Goal: Check status: Check status

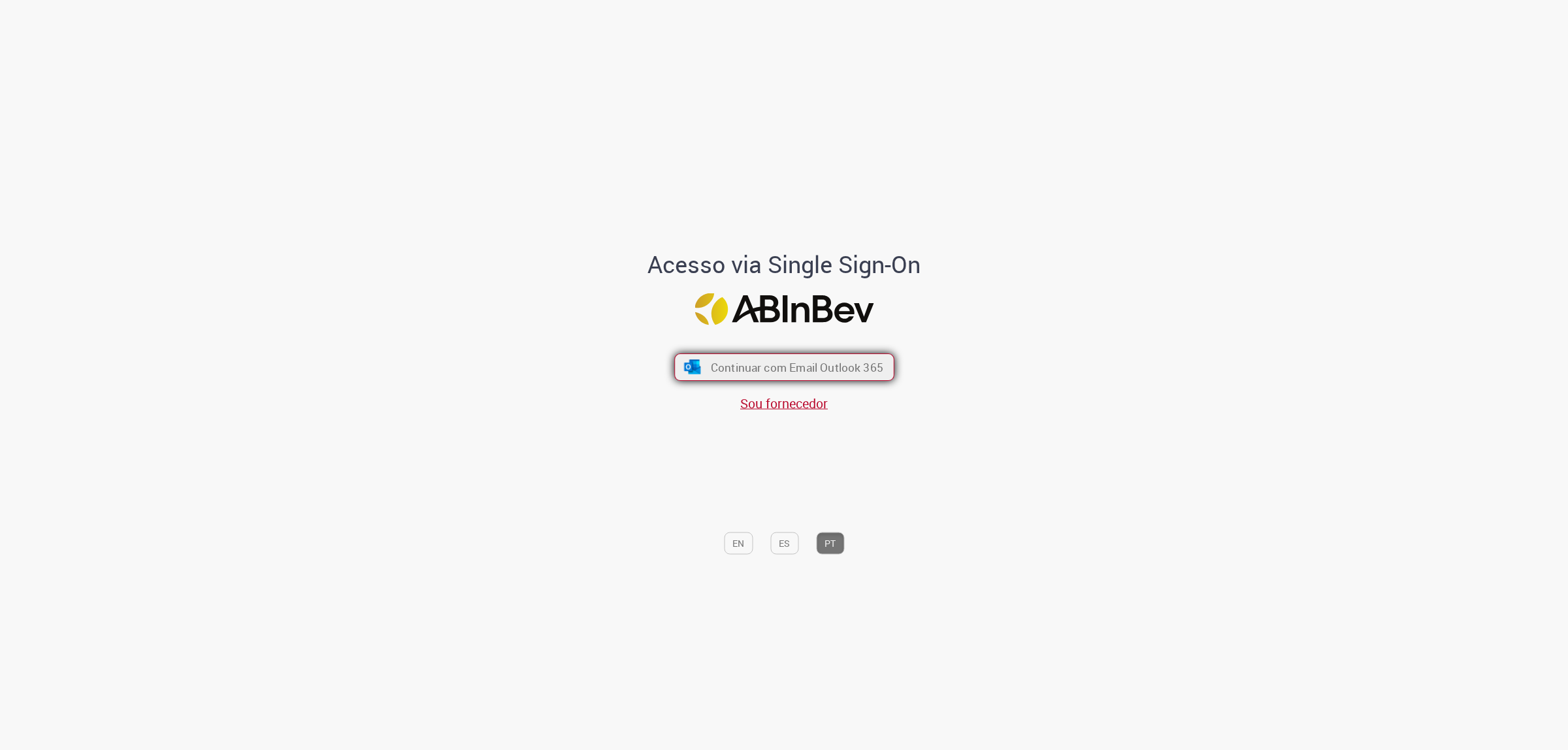
click at [874, 370] on span "Continuar com Email Outlook 365" at bounding box center [796, 366] width 173 height 15
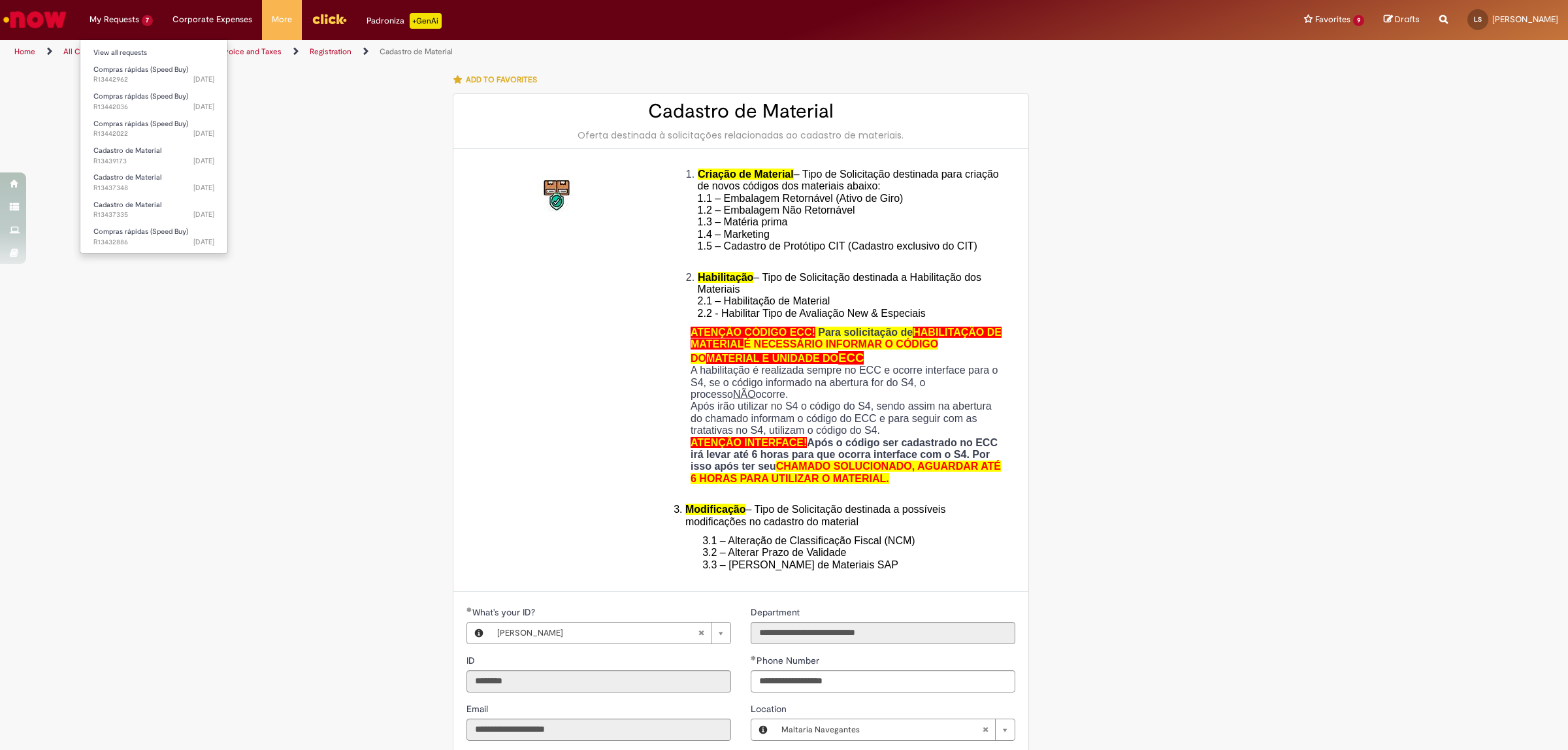
click at [123, 30] on li "My Requests 7 View all requests Compras rápidas (Speed Buy) [DATE][DATE][DATE] …" at bounding box center [120, 20] width 83 height 39
click at [141, 65] on span "Compras rápidas (Speed Buy)" at bounding box center [141, 69] width 94 height 10
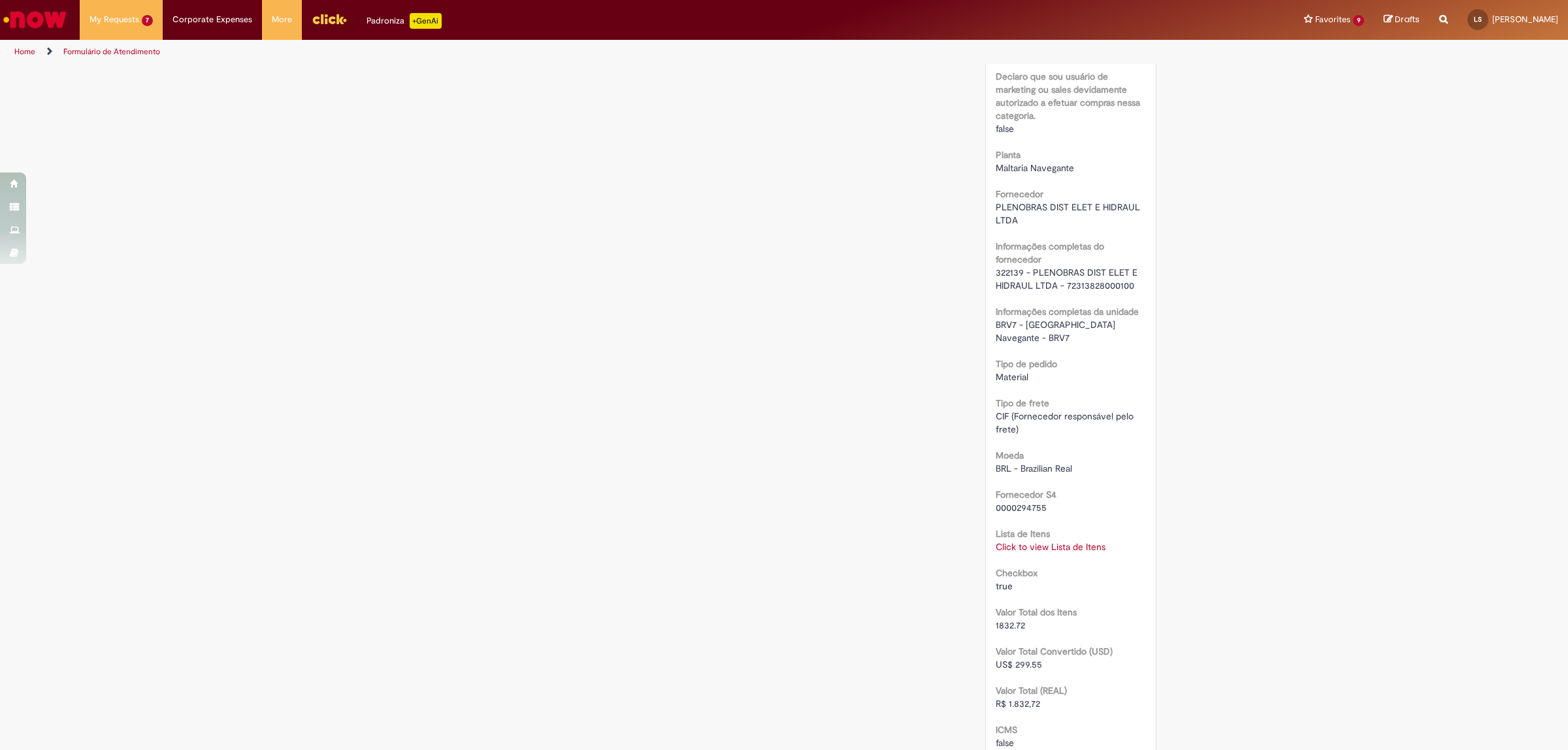
scroll to position [1061, 0]
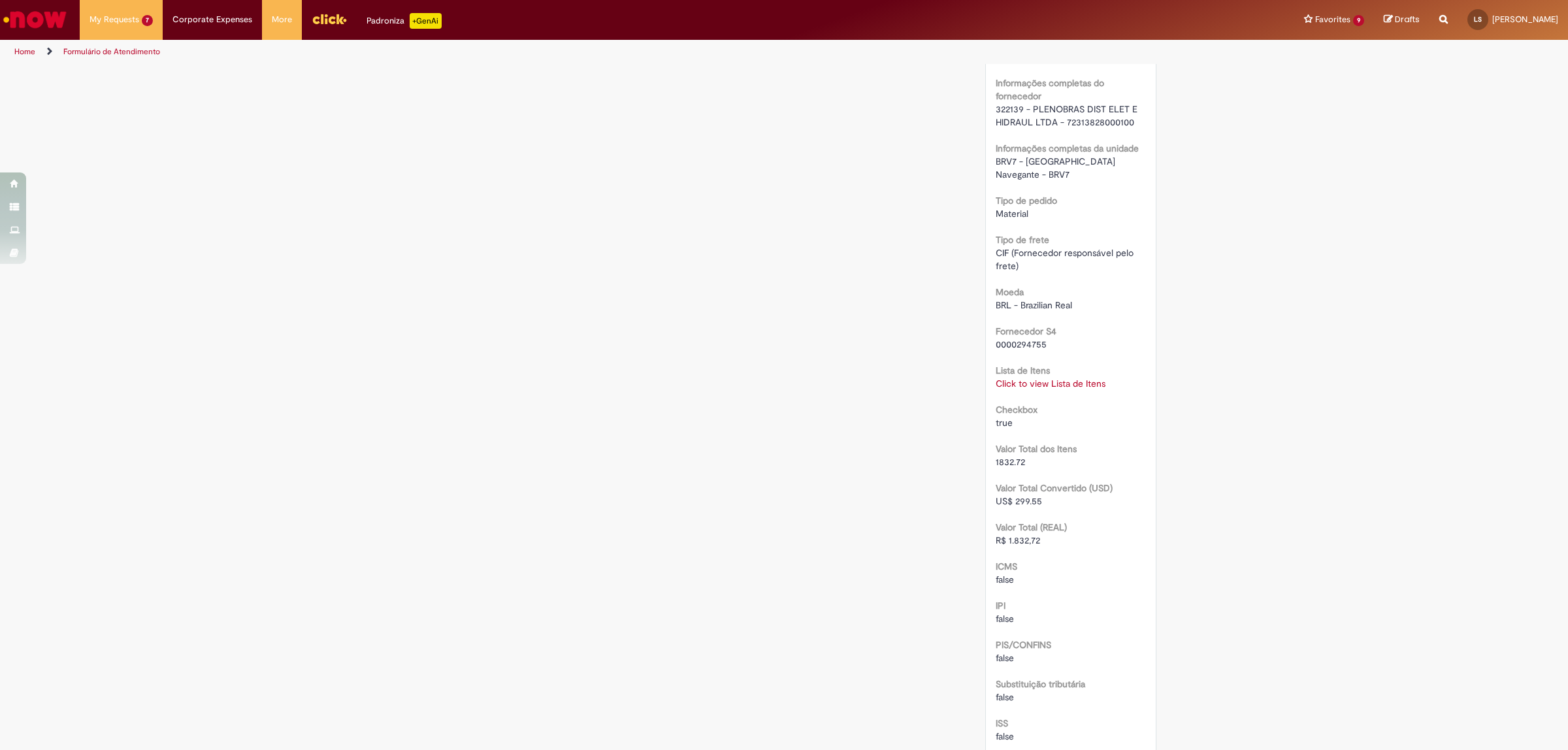
click at [1080, 378] on link "Click to view Lista de Itens" at bounding box center [1049, 383] width 110 height 12
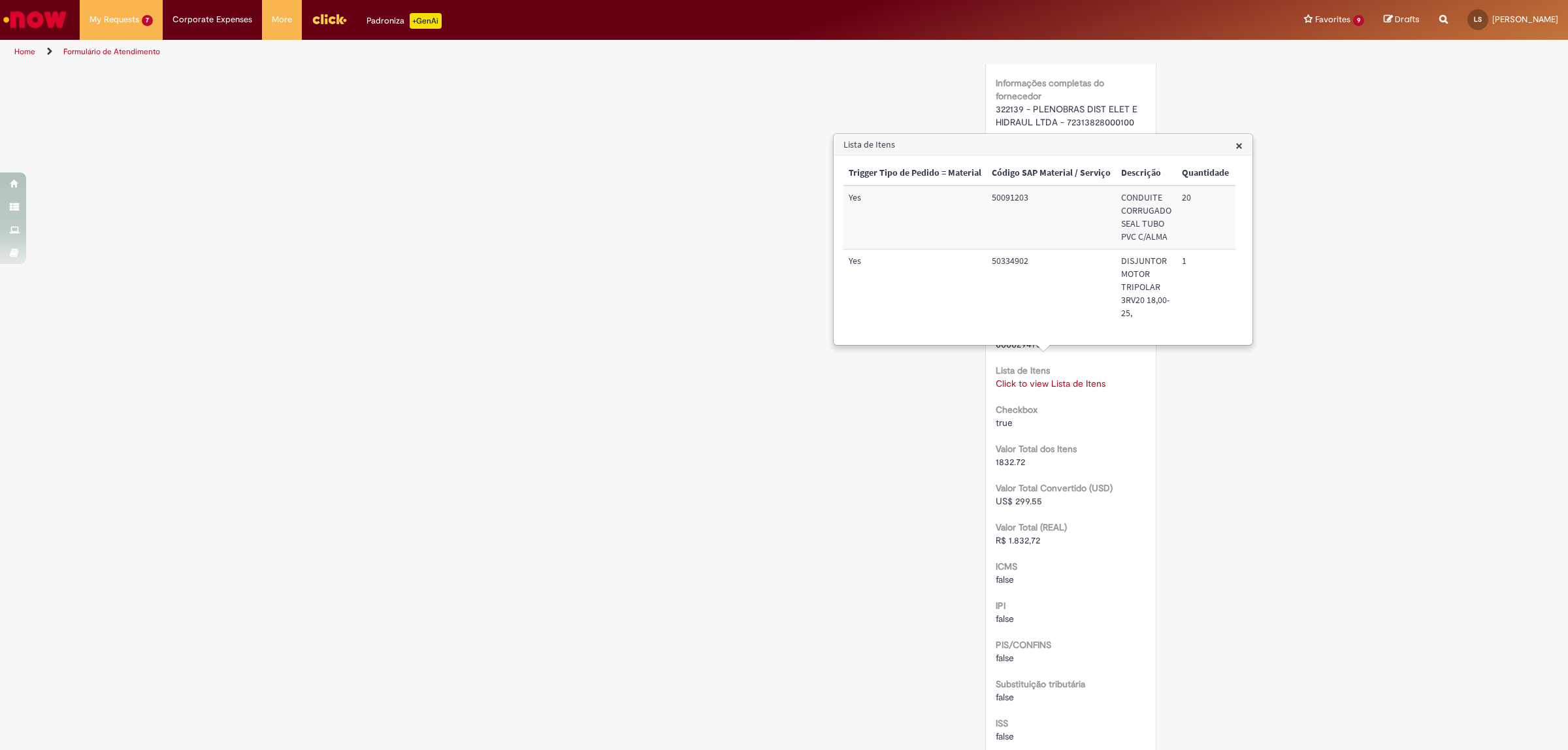
click at [944, 435] on div "Scan Barcode Waiting for Approval Waiting for Service In Progress Validation Co…" at bounding box center [784, 42] width 764 height 2076
click at [839, 422] on div "Scan Barcode Waiting for Approval Waiting for Service In Progress Validation Co…" at bounding box center [784, 42] width 764 height 2076
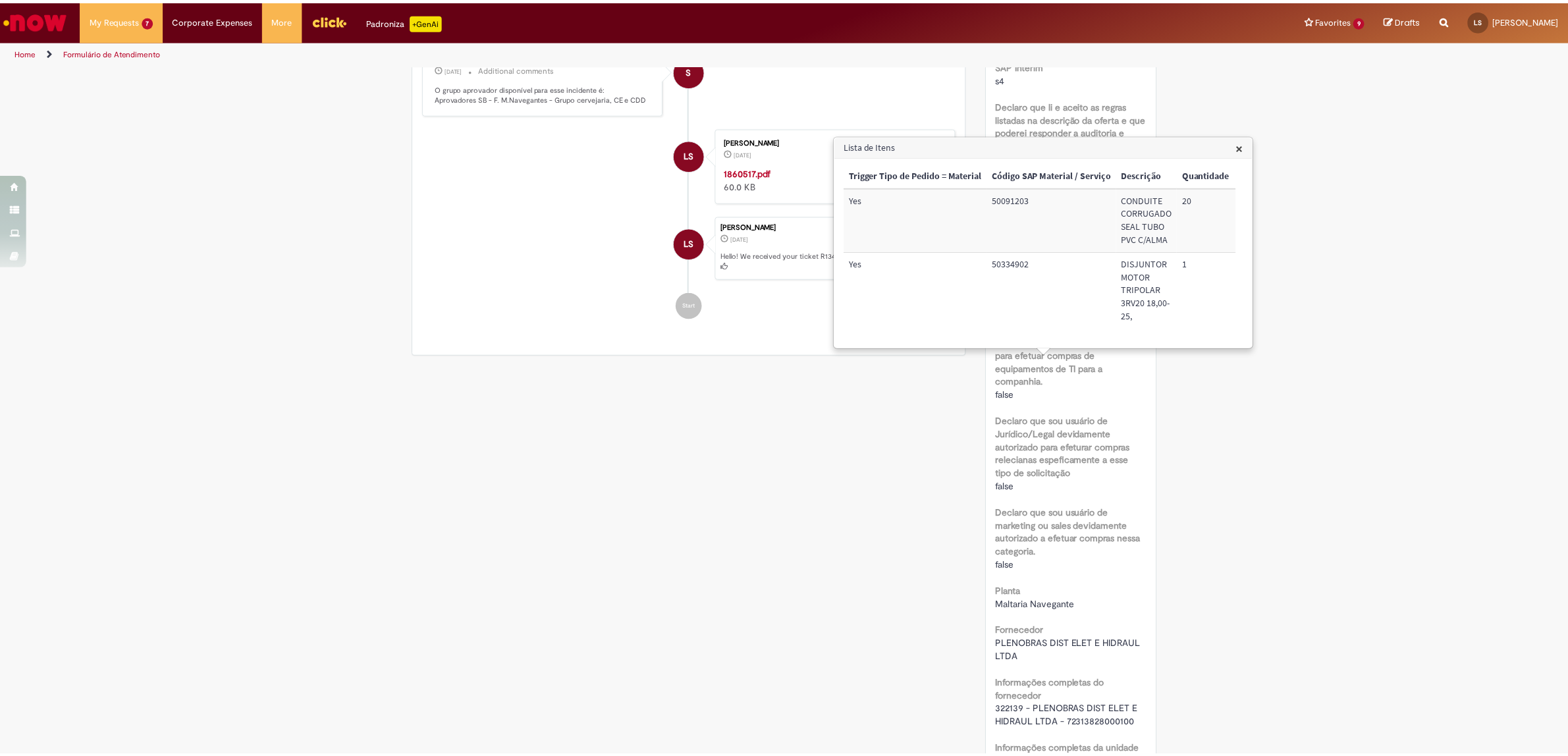
scroll to position [0, 0]
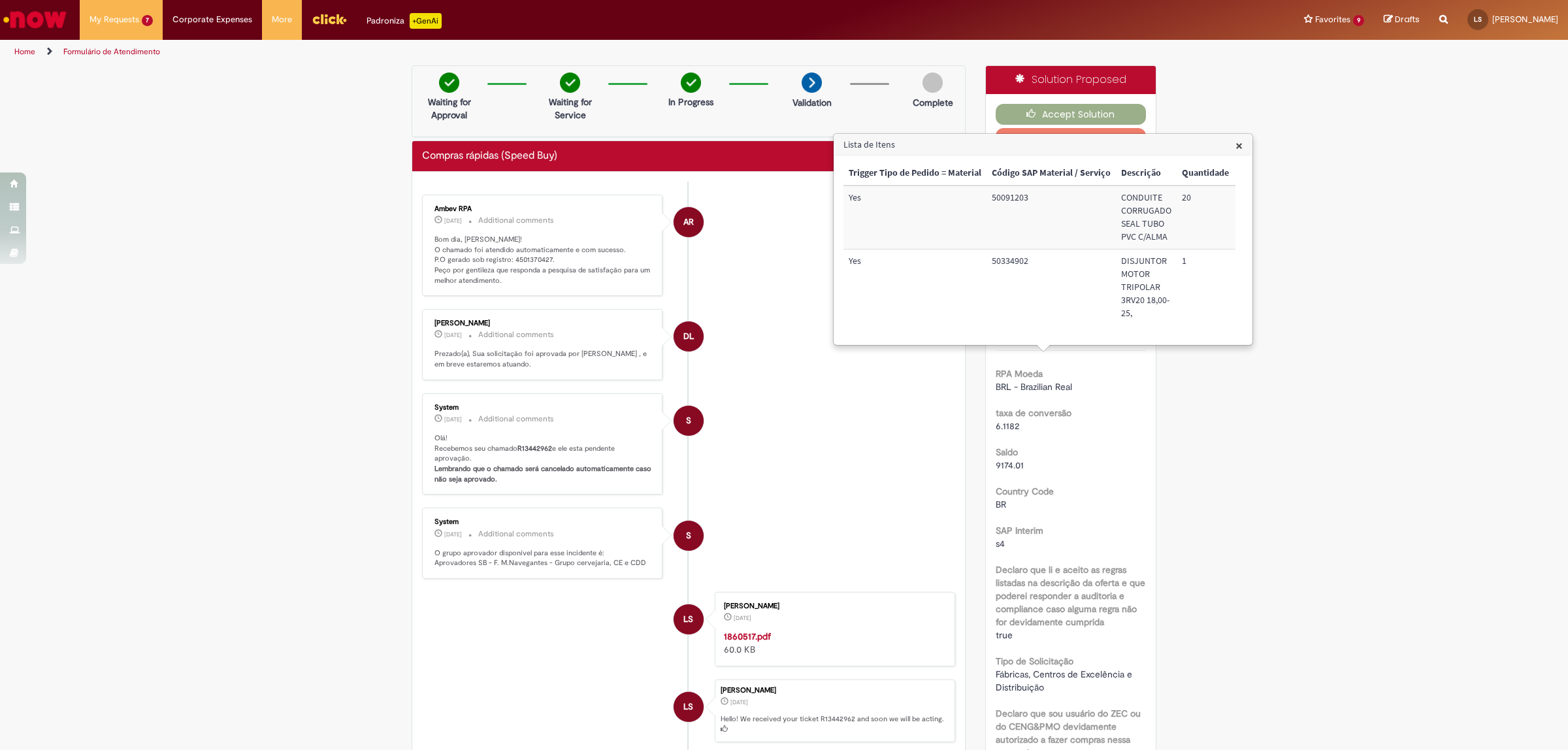
click at [752, 442] on li "S System [DATE][DATE][DATE] Additional comments Olá! Recebemos seu chamado R134…" at bounding box center [689, 444] width 533 height 102
click at [518, 258] on p "Bom dia, [PERSON_NAME]! O chamado foi atendido automaticamente e com sucesso. P…" at bounding box center [543, 260] width 217 height 52
copy p "4501370427"
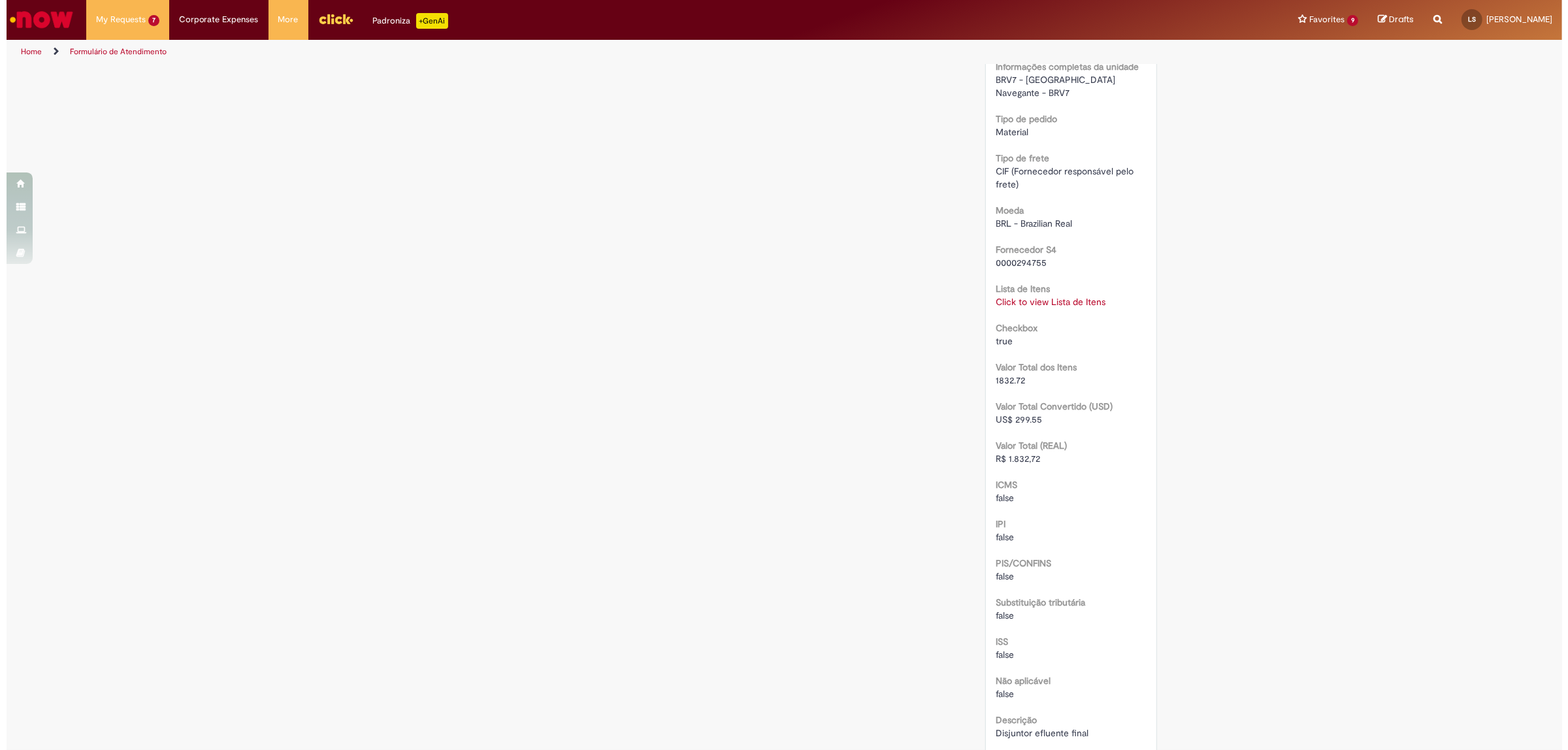
scroll to position [1225, 0]
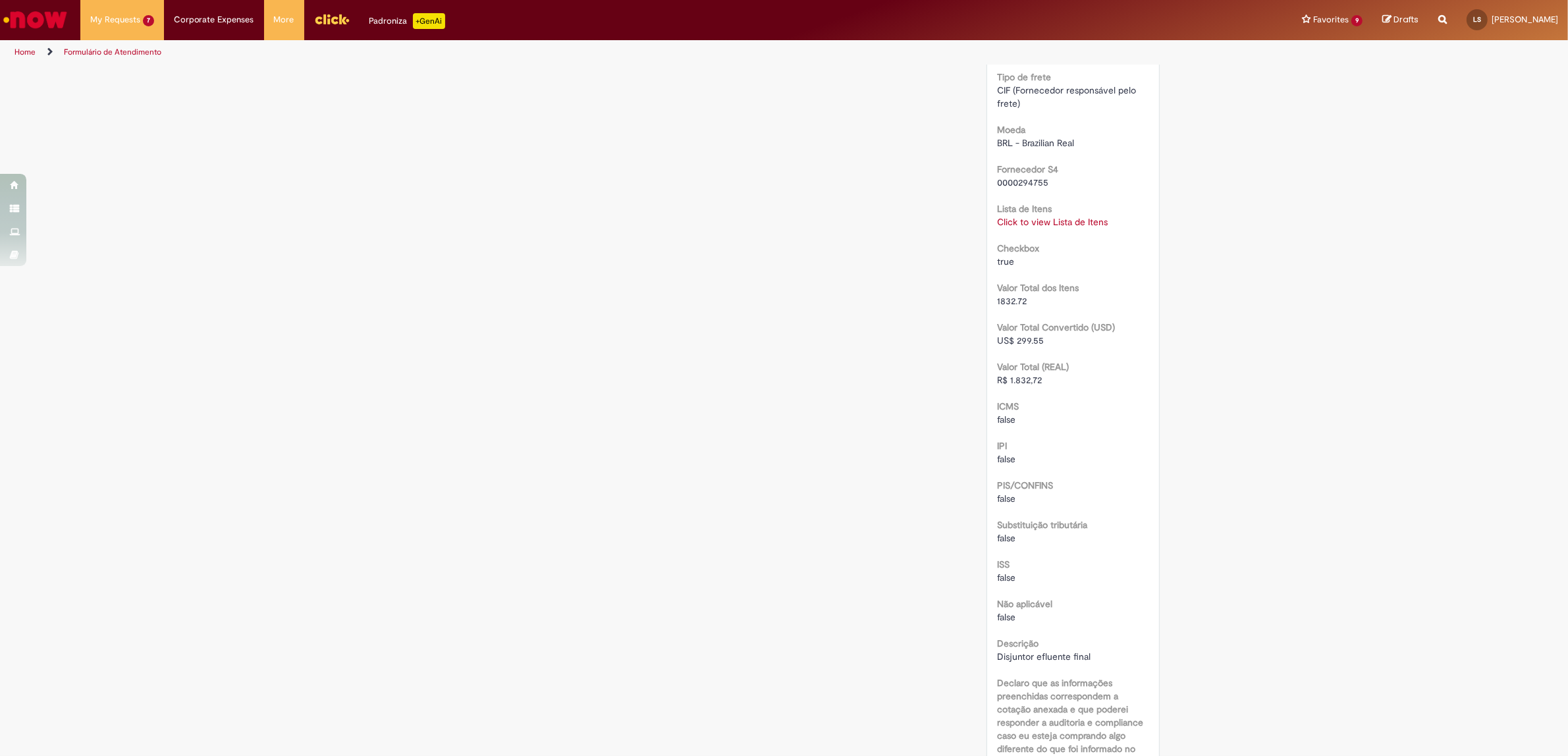
click at [1054, 201] on div "Lista de Itens Click to view Lista de Itens Click to view Lista de Itens" at bounding box center [1072, 213] width 152 height 30
click at [1052, 215] on link "Click to view Lista de Itens" at bounding box center [1052, 221] width 110 height 12
click at [1061, 215] on link "Click to view Lista de Itens" at bounding box center [1058, 221] width 110 height 12
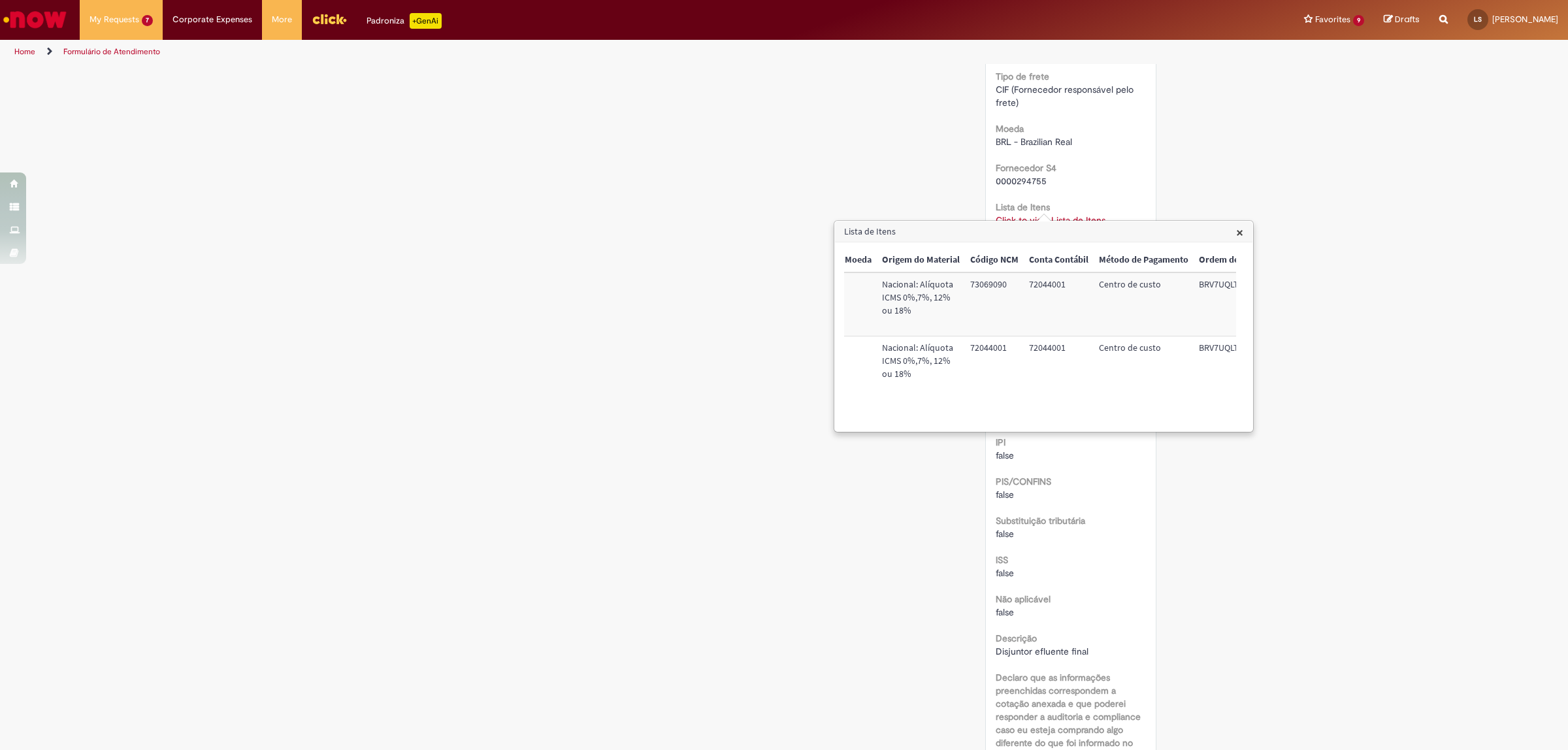
scroll to position [0, 543]
click at [1016, 285] on td "72044001" at bounding box center [1025, 304] width 69 height 63
copy td "72044001"
click at [1172, 289] on td "BRV7UQLT07" at bounding box center [1200, 304] width 83 height 63
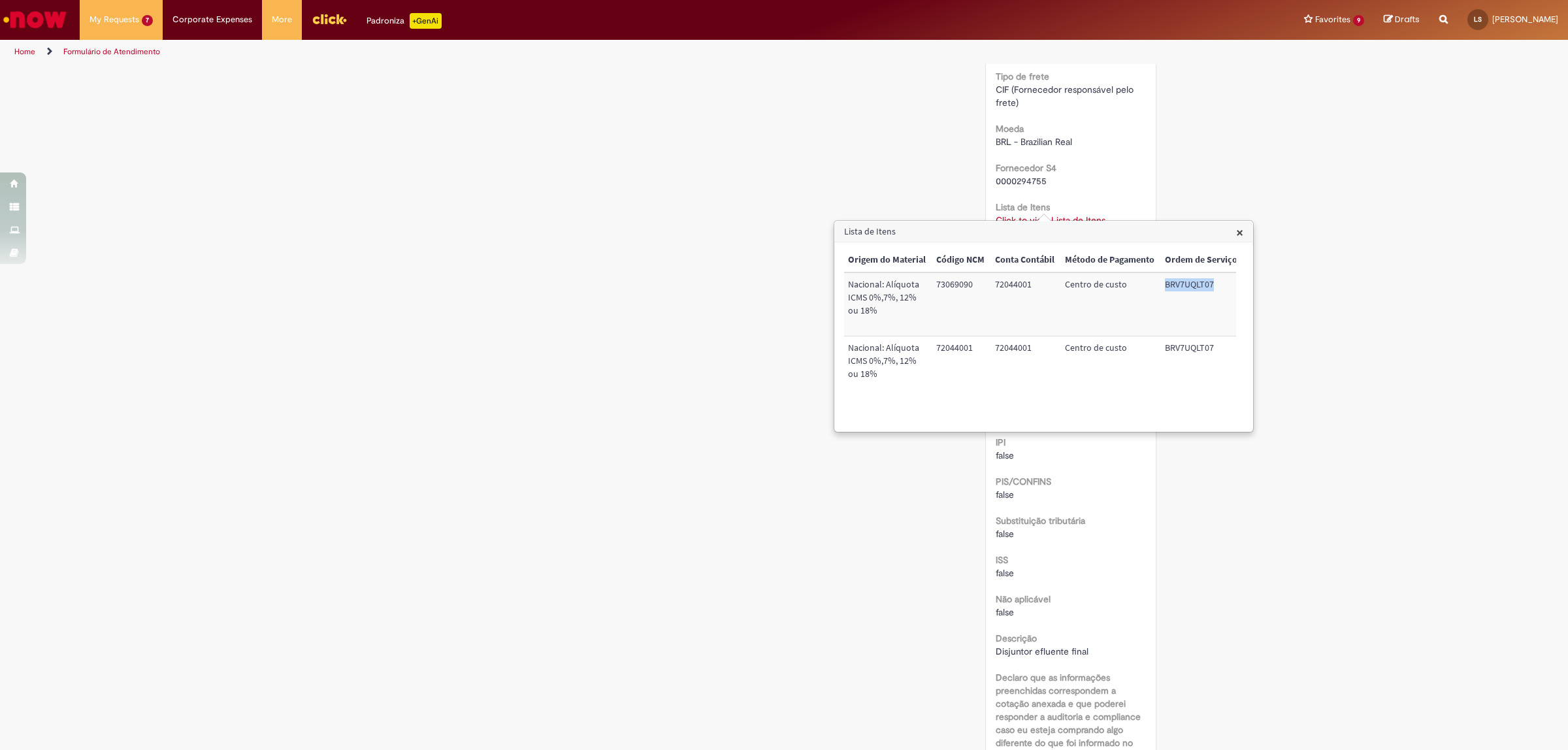
click at [1172, 289] on td "BRV7UQLT07" at bounding box center [1200, 304] width 83 height 63
copy td "BRV7UQLT07"
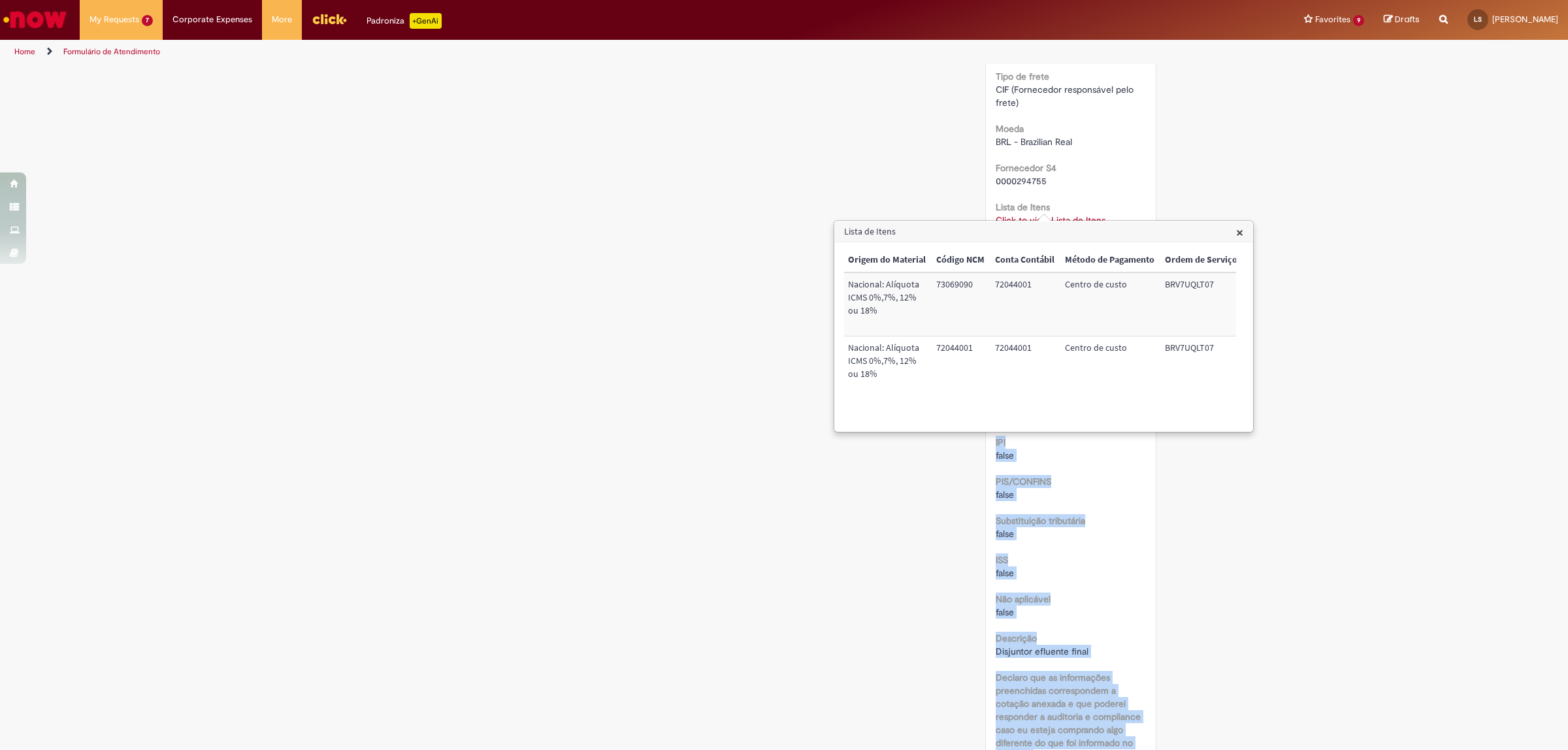
click at [820, 224] on body "Skip to page content My Requests 7 View all requests Compras rápidas (Speed Buy…" at bounding box center [784, 375] width 1568 height 750
click at [158, 108] on span "[DATE][DATE][DATE] R13442036" at bounding box center [154, 107] width 121 height 11
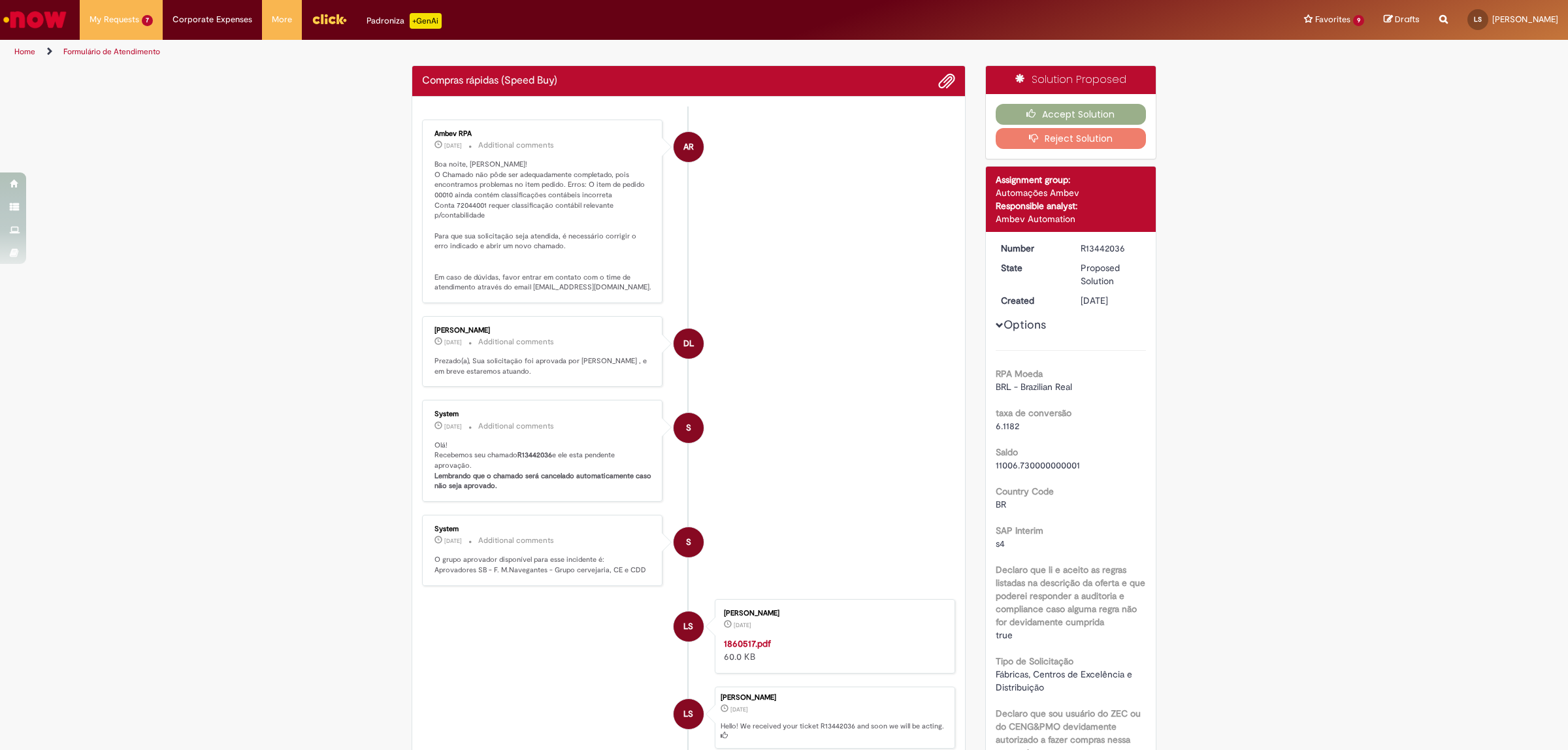
click at [710, 172] on li "AR Ambev RPA [DATE][DATE][DATE] Additional comments Boa noite, [PERSON_NAME]! O…" at bounding box center [689, 211] width 533 height 183
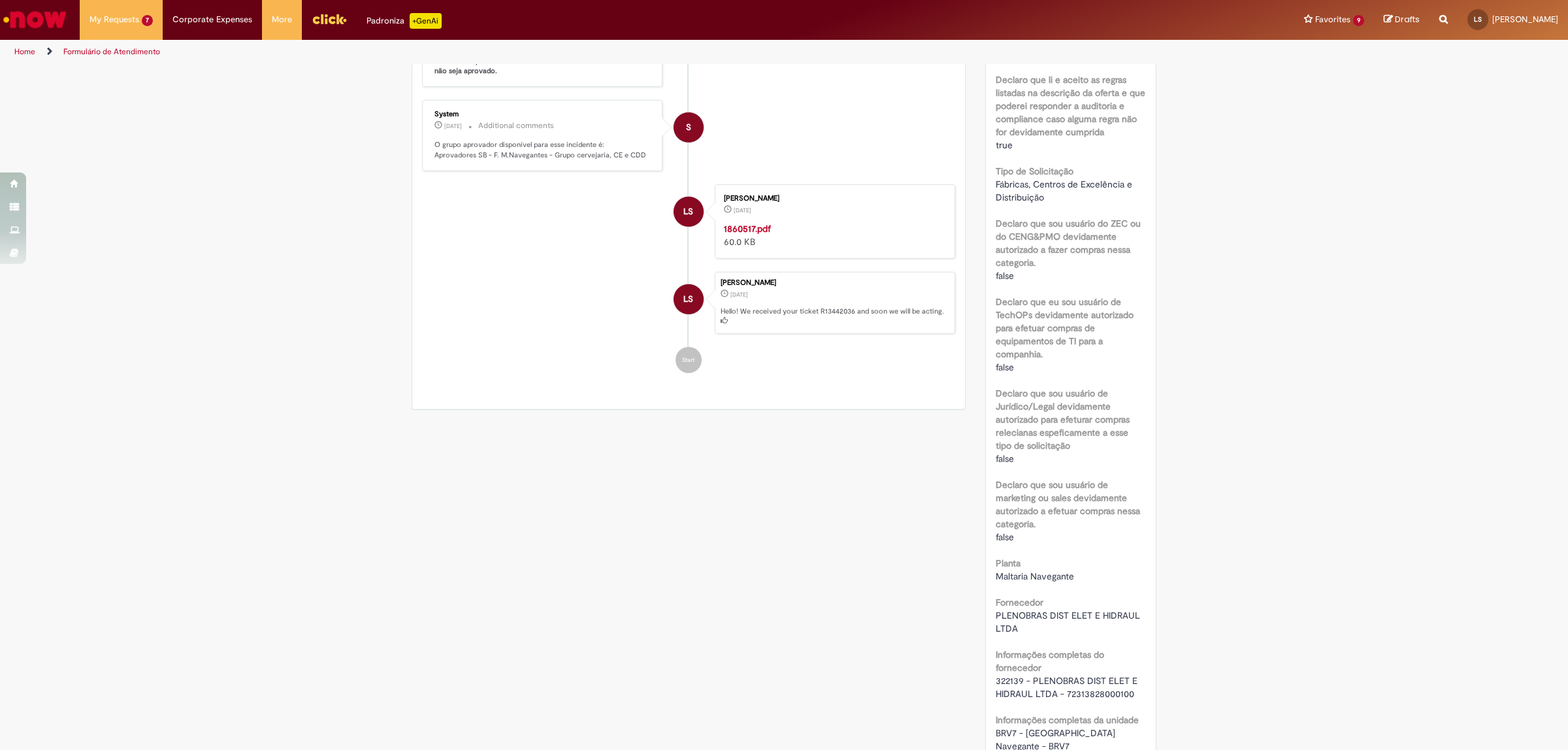
scroll to position [816, 0]
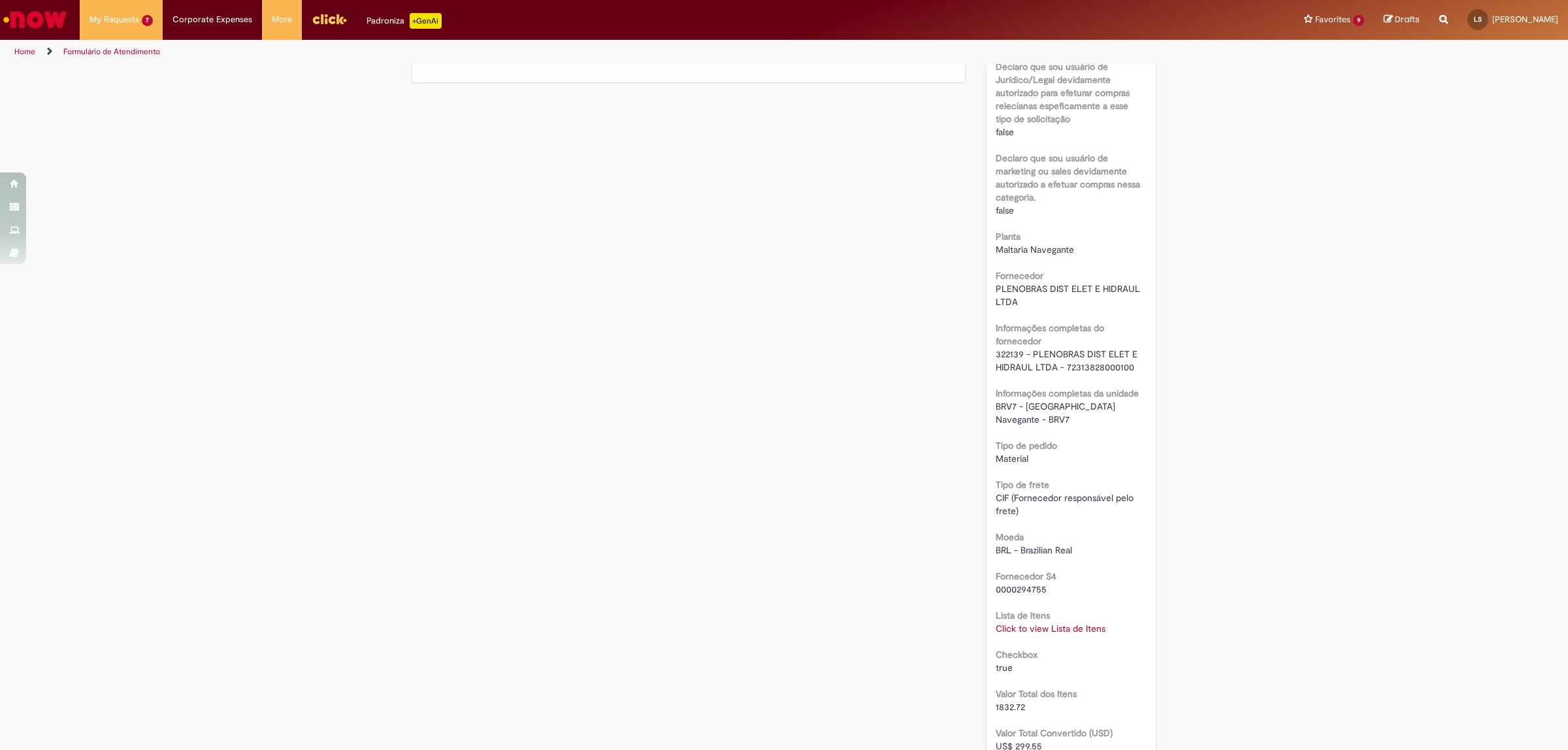
click at [1056, 623] on link "Click to view Lista de Itens" at bounding box center [1049, 628] width 110 height 12
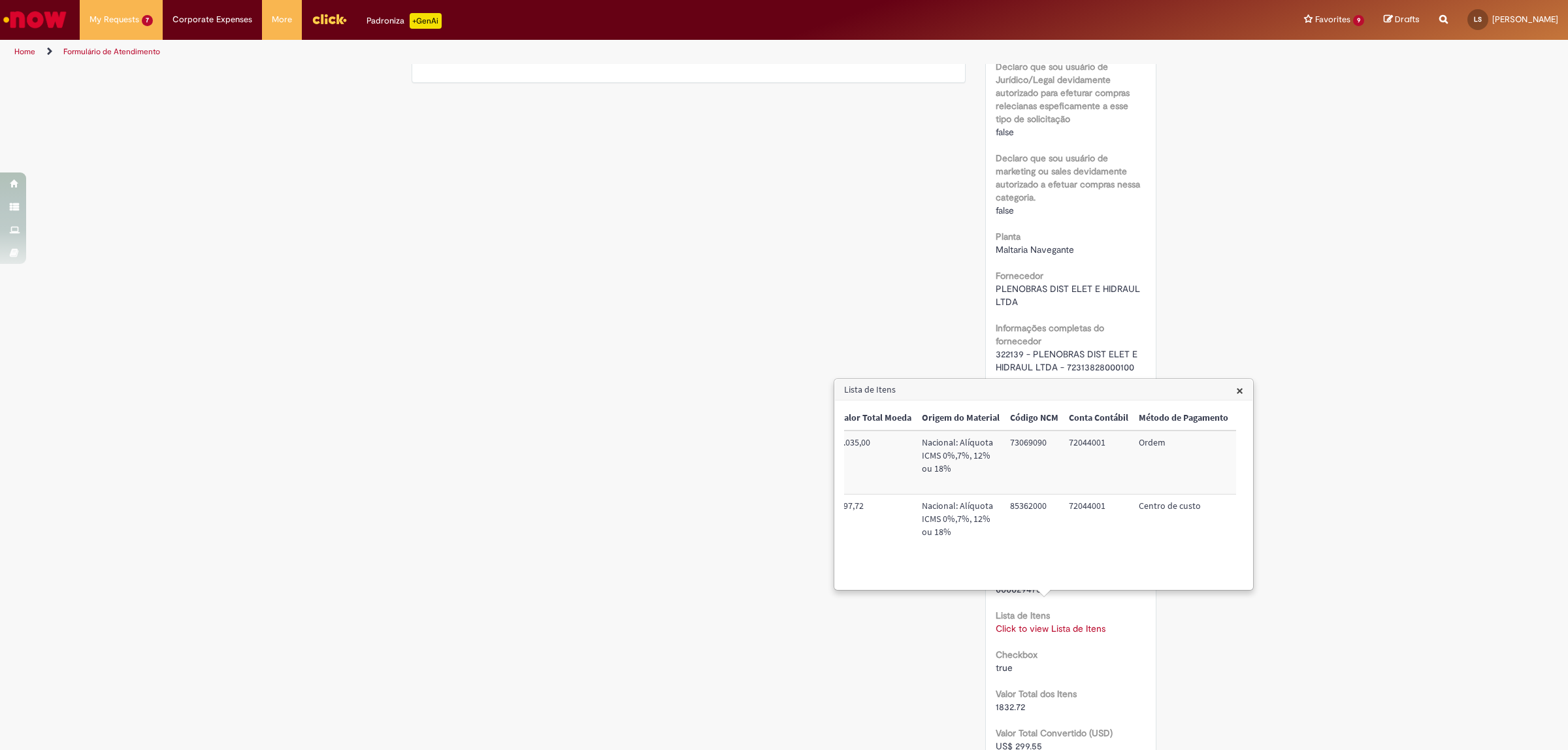
scroll to position [0, 543]
click at [1009, 441] on td "72044001" at bounding box center [1025, 461] width 69 height 63
copy td "72044001"
click at [1173, 438] on td "BRV7UQLT07" at bounding box center [1200, 461] width 83 height 63
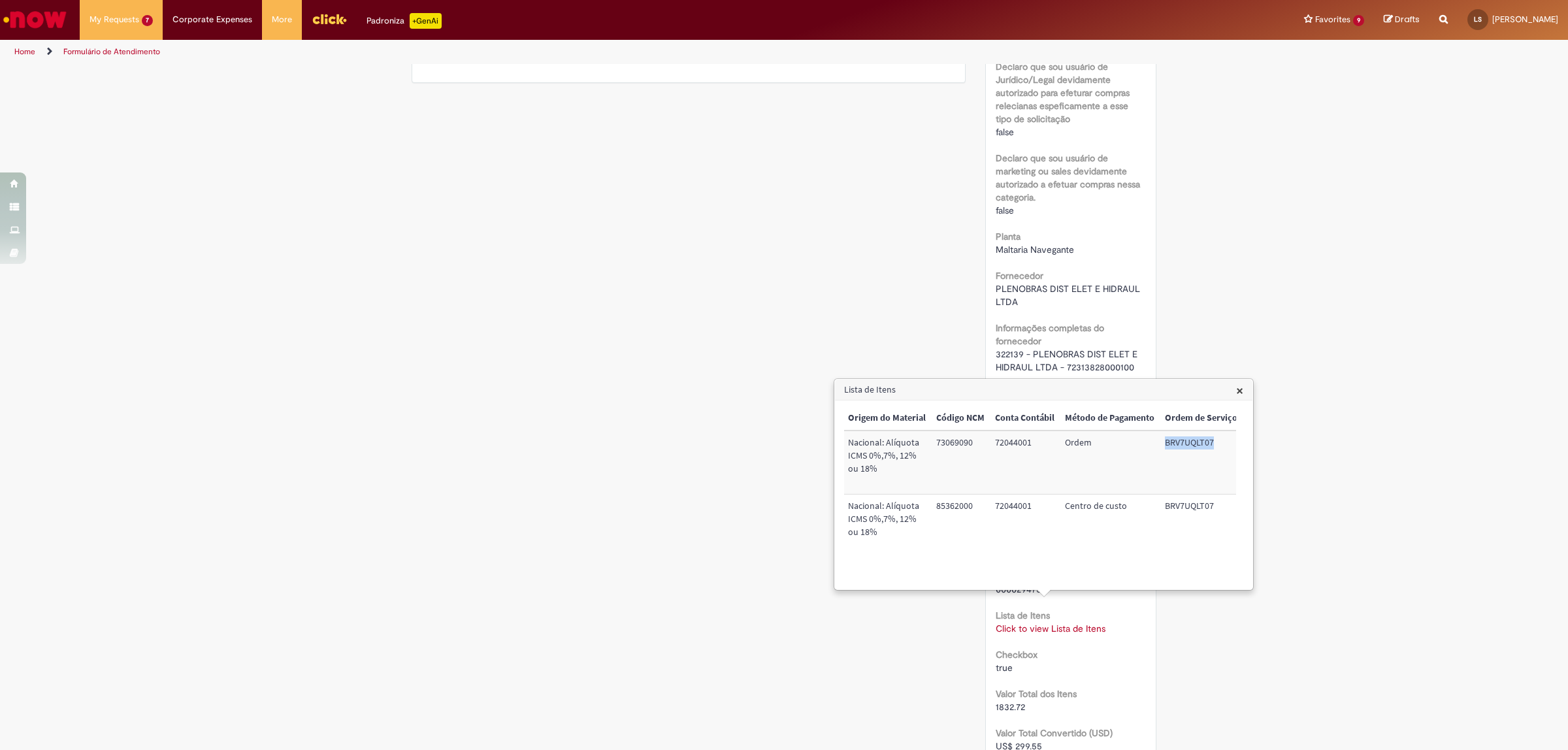
click at [1173, 438] on td "BRV7UQLT07" at bounding box center [1200, 461] width 83 height 63
copy td "BRV7UQLT07"
click at [770, 255] on div "Scan Barcode Waiting for Approval Waiting for Service In Progress Validation Co…" at bounding box center [784, 287] width 764 height 2076
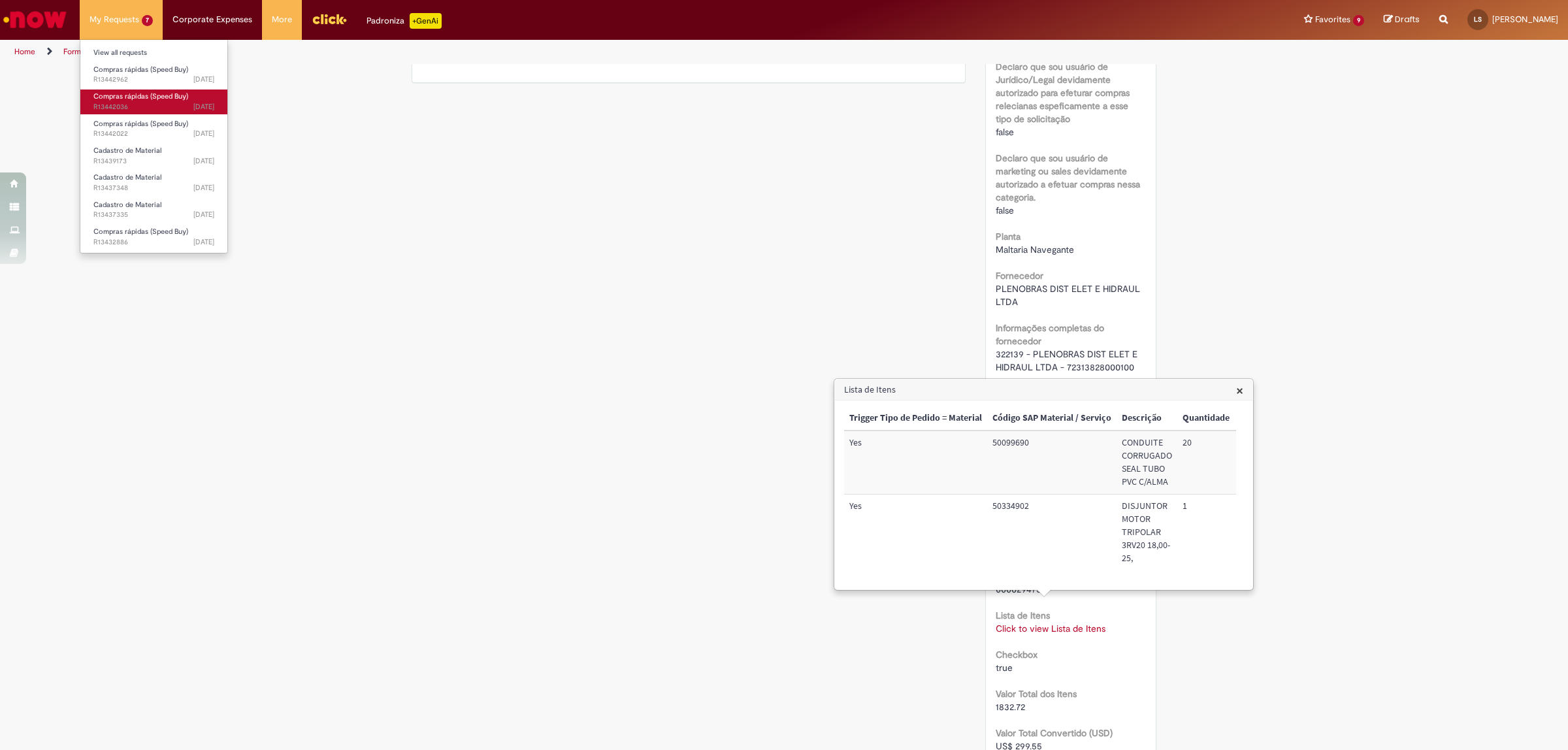
click at [157, 104] on span "[DATE][DATE][DATE] R13442036" at bounding box center [154, 107] width 121 height 11
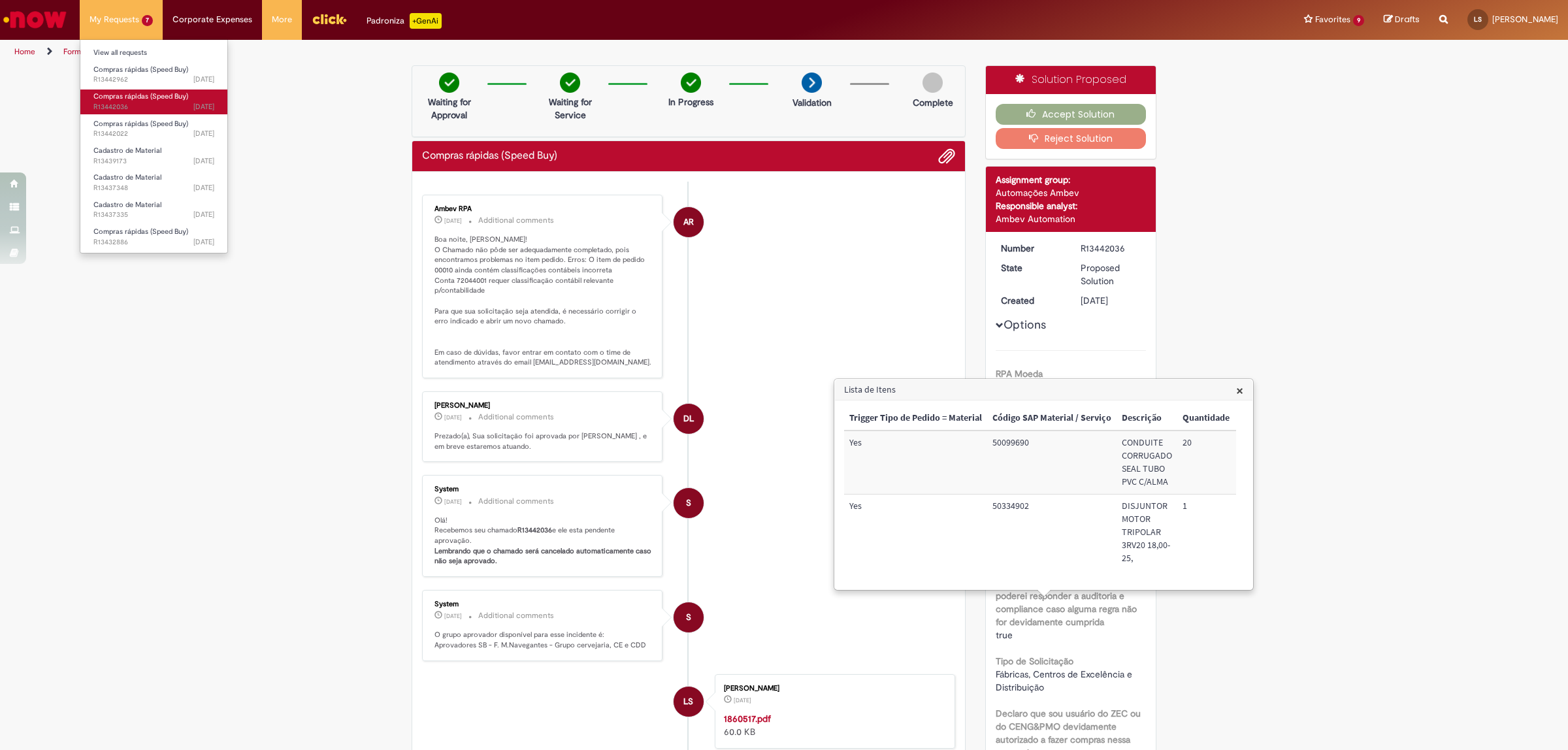
click at [128, 96] on span "Compras rápidas (Speed Buy)" at bounding box center [141, 96] width 94 height 10
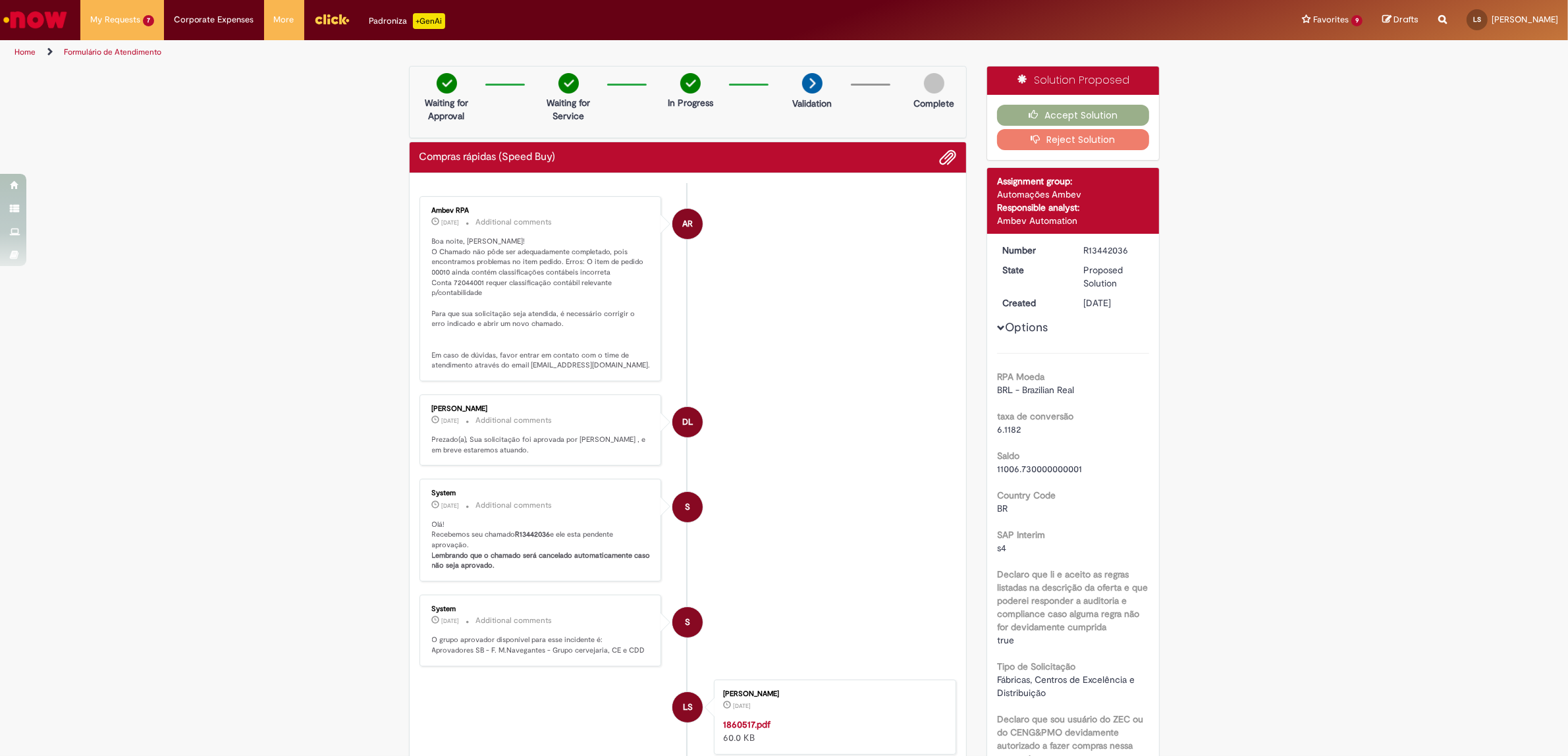
click at [870, 324] on li "AR Ambev RPA [DATE][DATE][DATE] Additional comments Boa noite, [PERSON_NAME]! O…" at bounding box center [688, 288] width 537 height 185
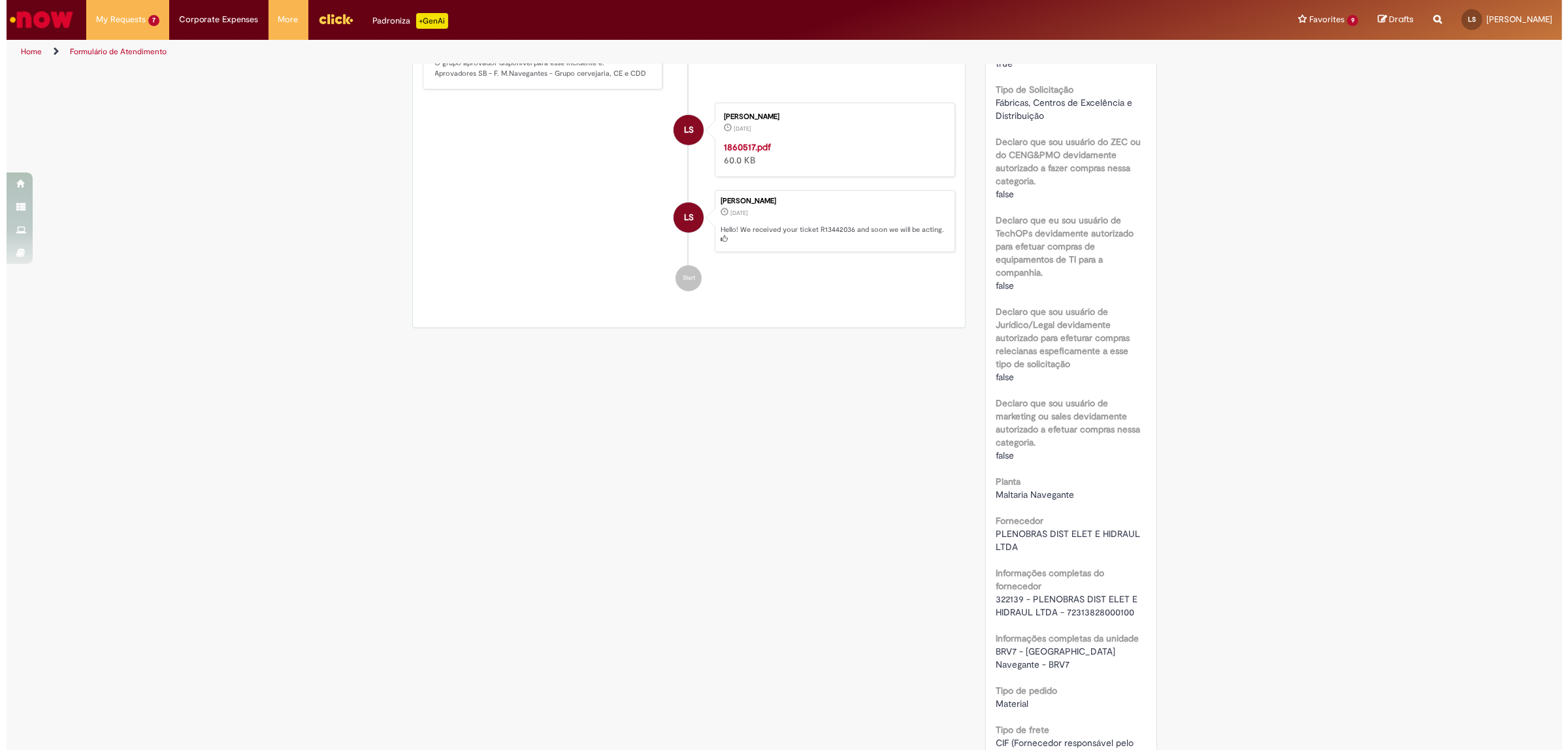
scroll to position [898, 0]
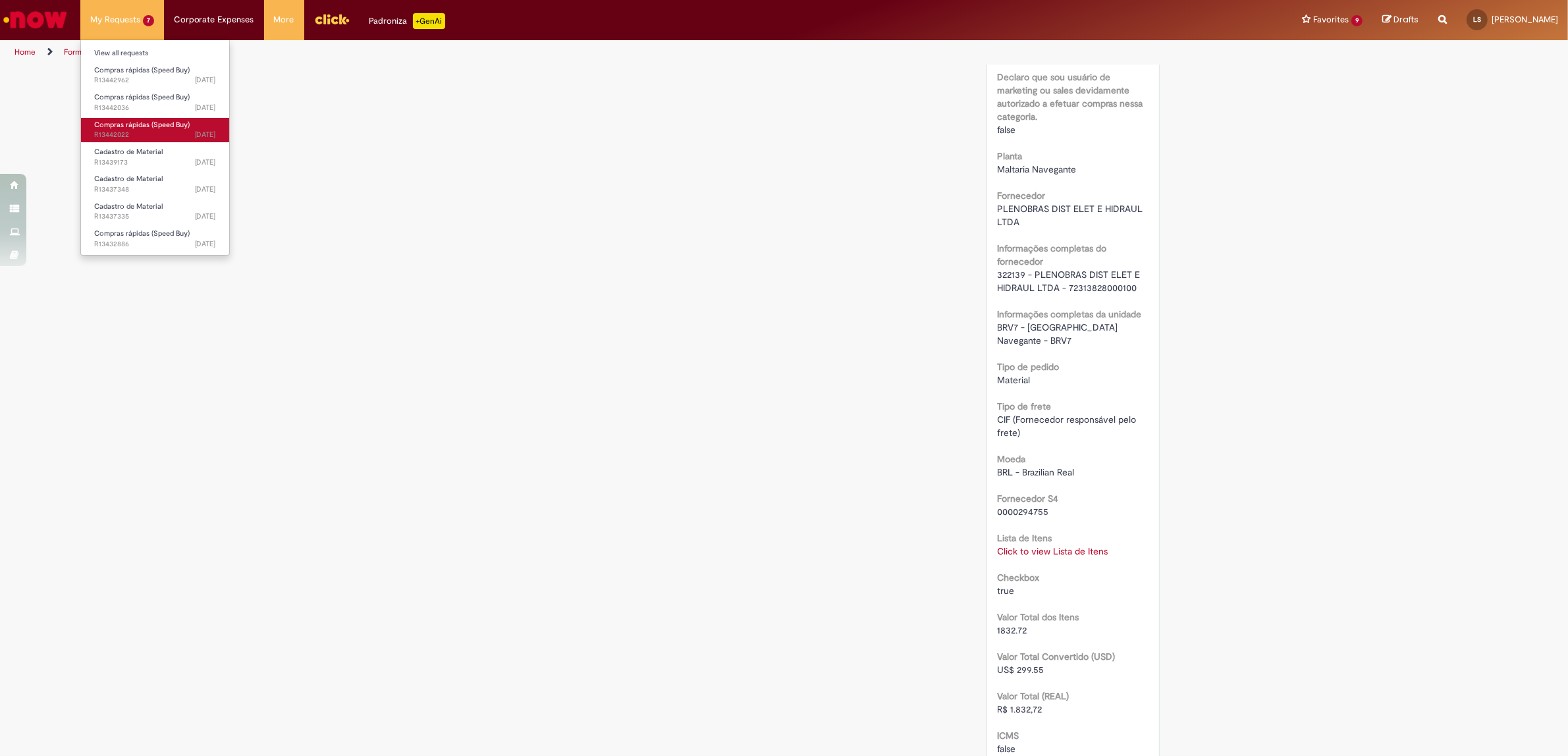
click at [138, 127] on span "Compras rápidas (Speed Buy)" at bounding box center [142, 124] width 95 height 10
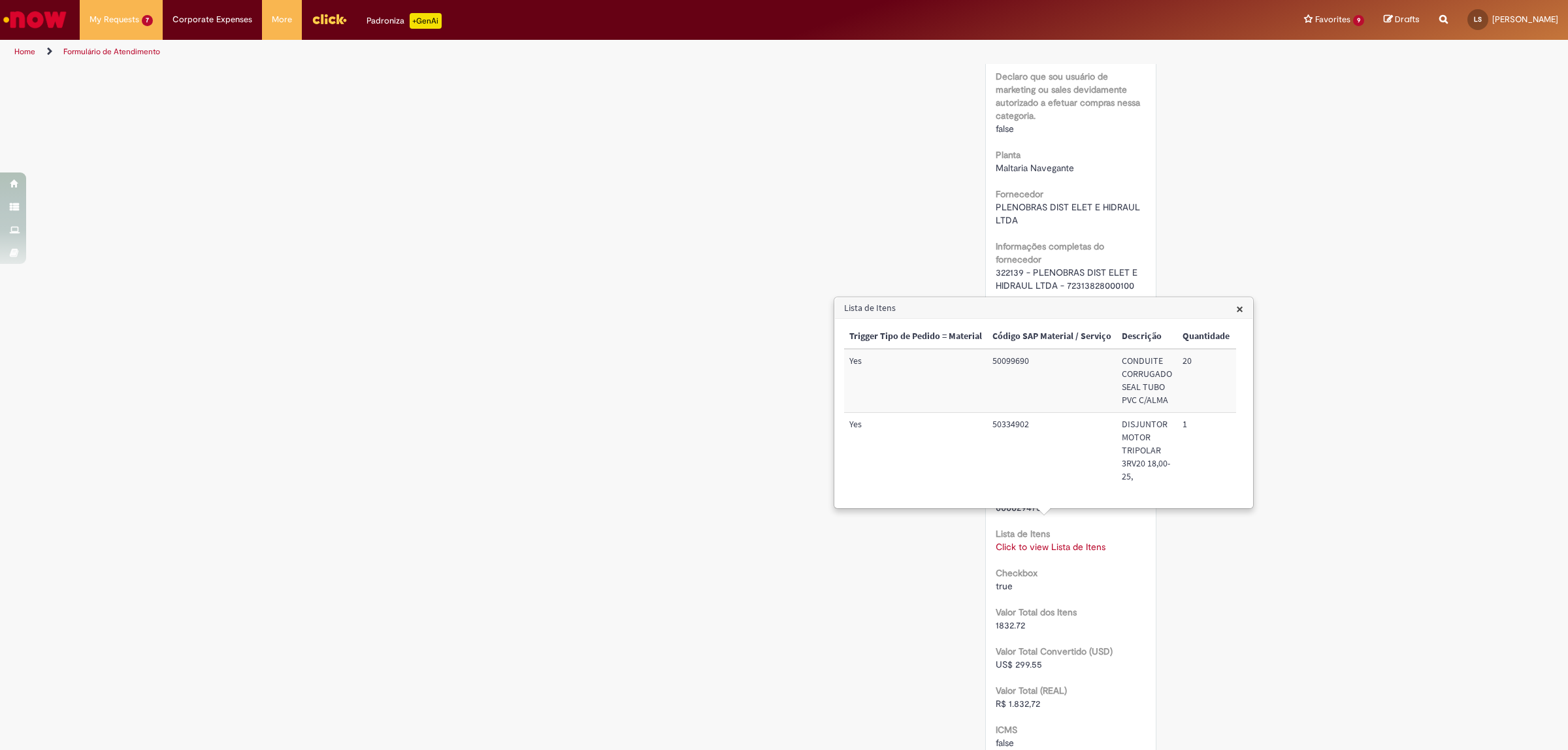
click at [1161, 225] on div "Scan Barcode Waiting for Approval Waiting for Service In Progress Validation Co…" at bounding box center [784, 205] width 1568 height 2076
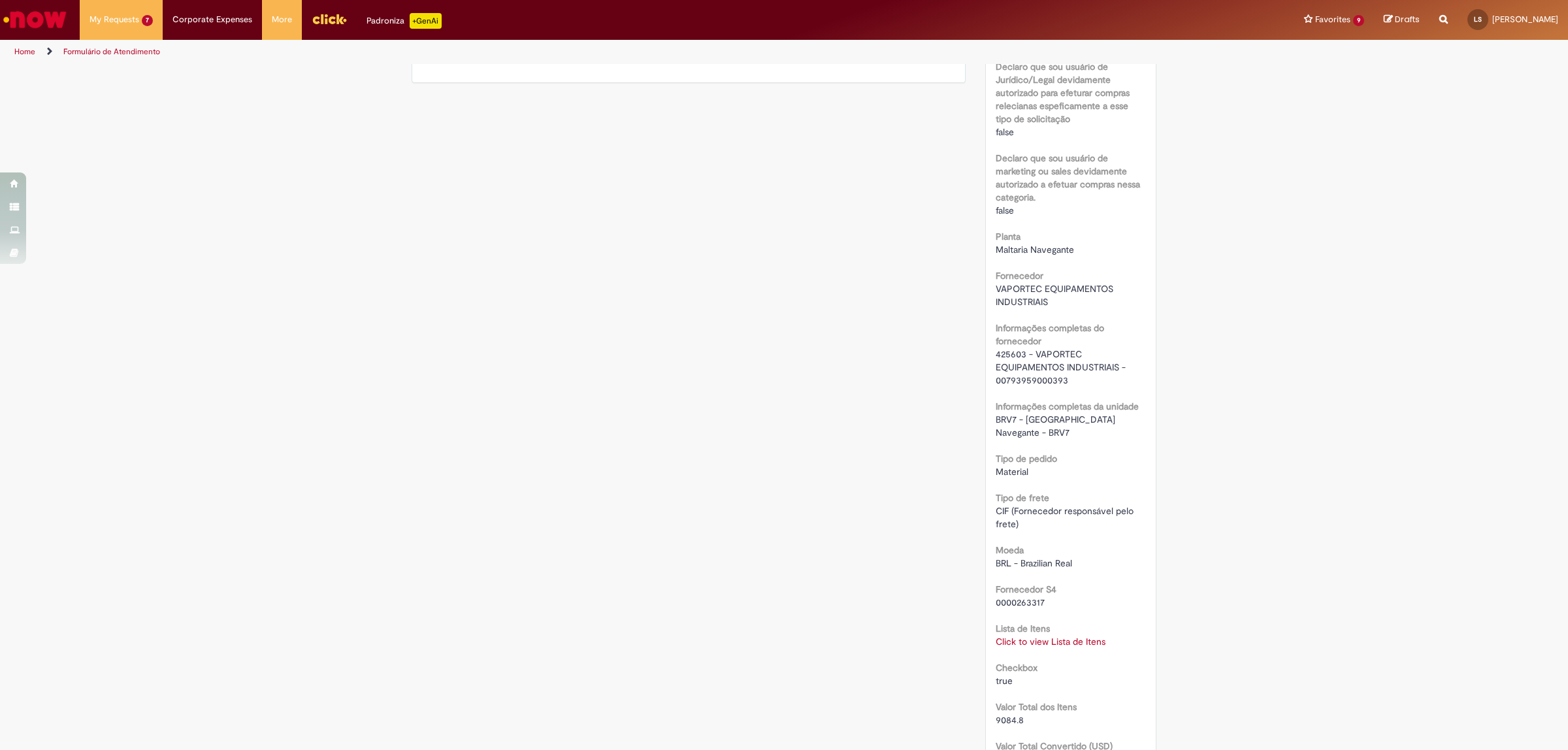
scroll to position [1061, 0]
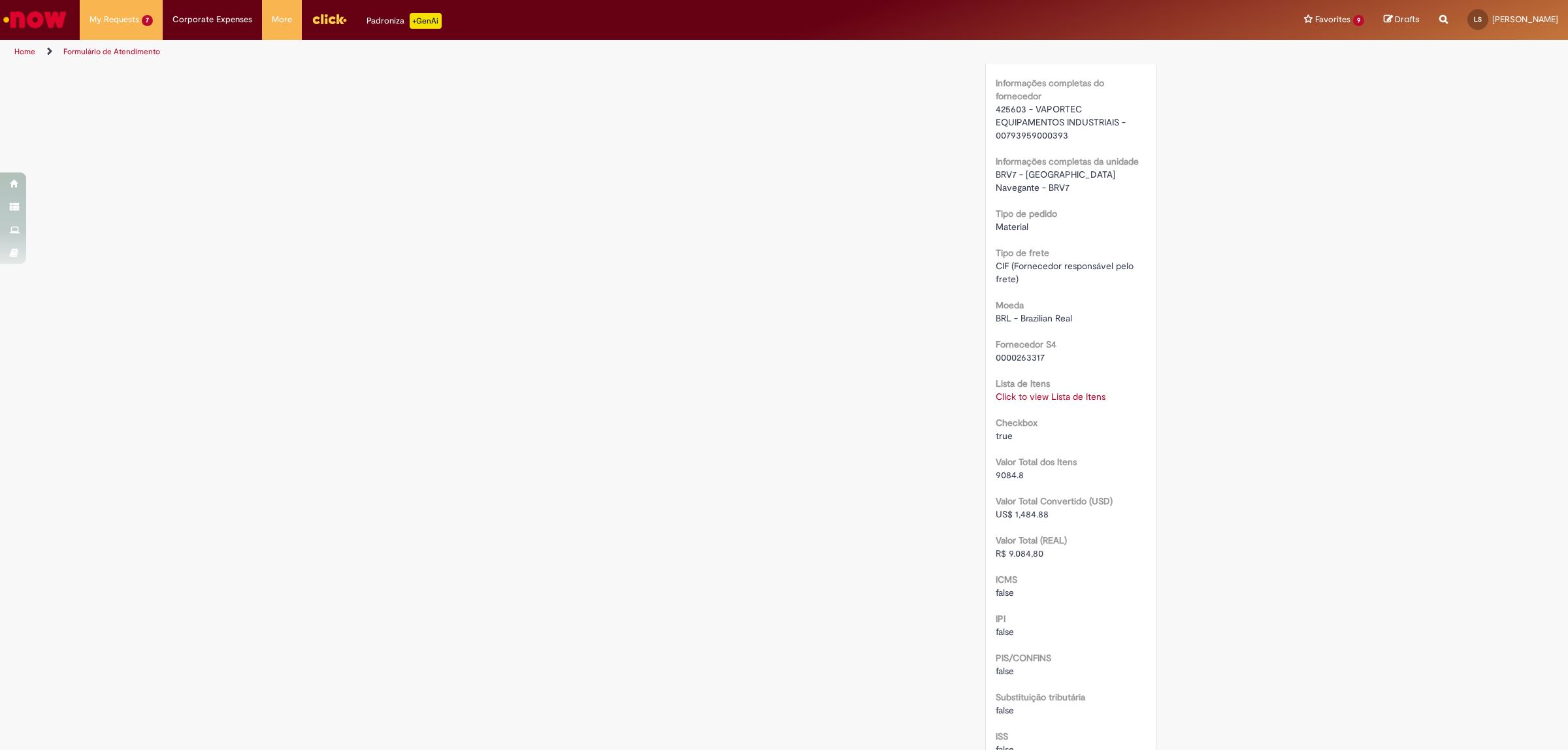
click at [1057, 390] on link "Click to view Lista de Itens" at bounding box center [1049, 395] width 110 height 12
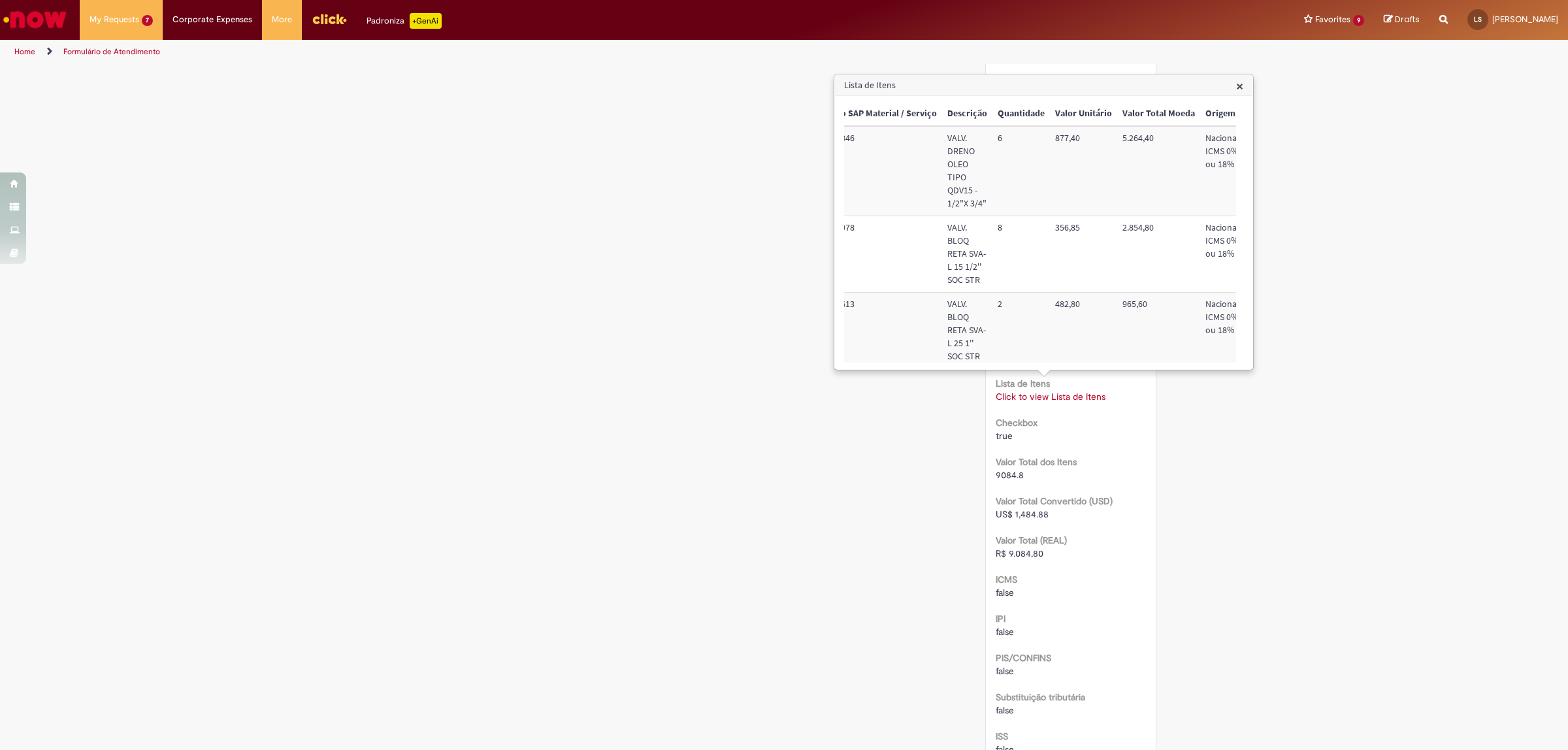
scroll to position [0, 544]
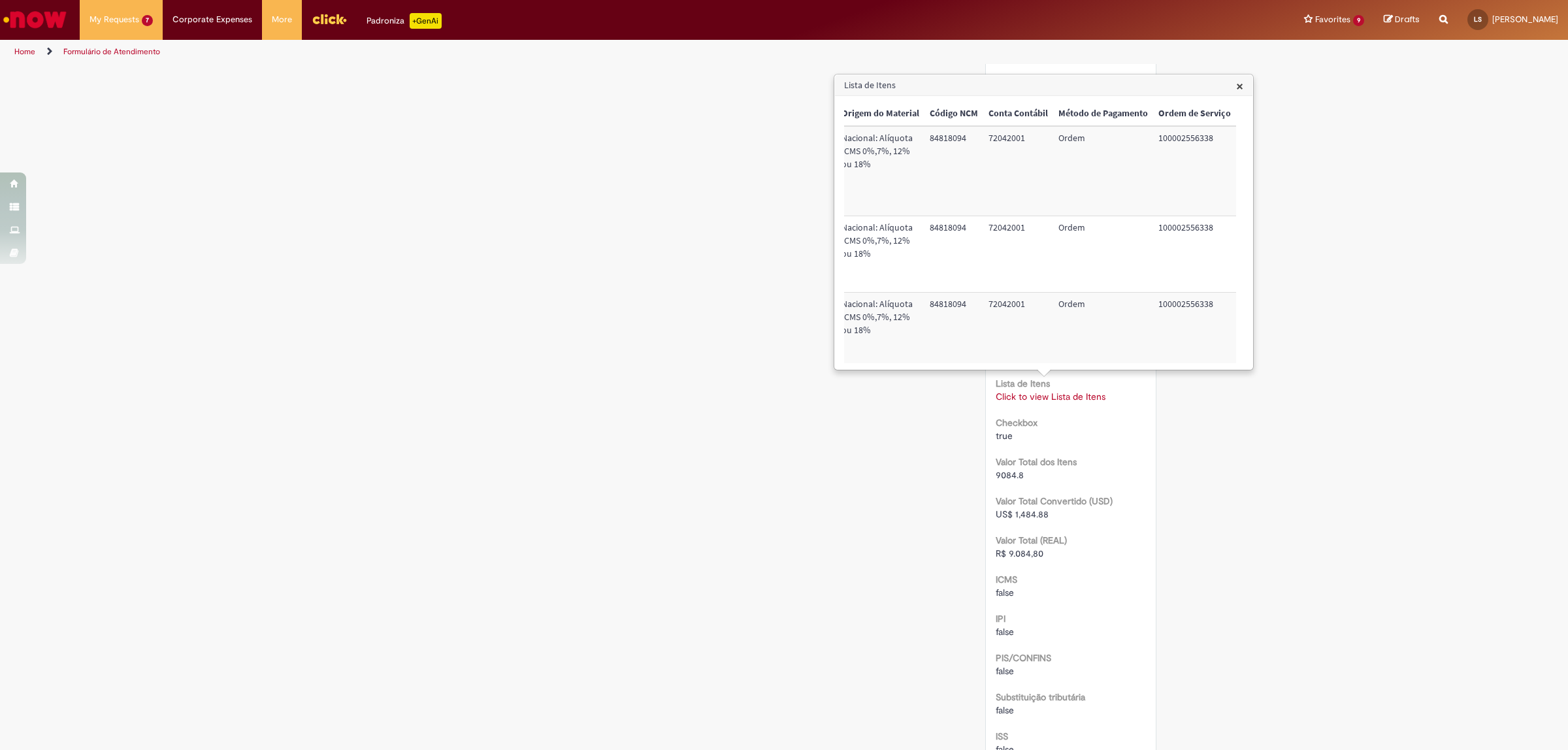
click at [988, 134] on td "72042001" at bounding box center [1017, 170] width 69 height 89
copy td "72042001"
click at [1166, 141] on td "100002556338" at bounding box center [1194, 170] width 83 height 89
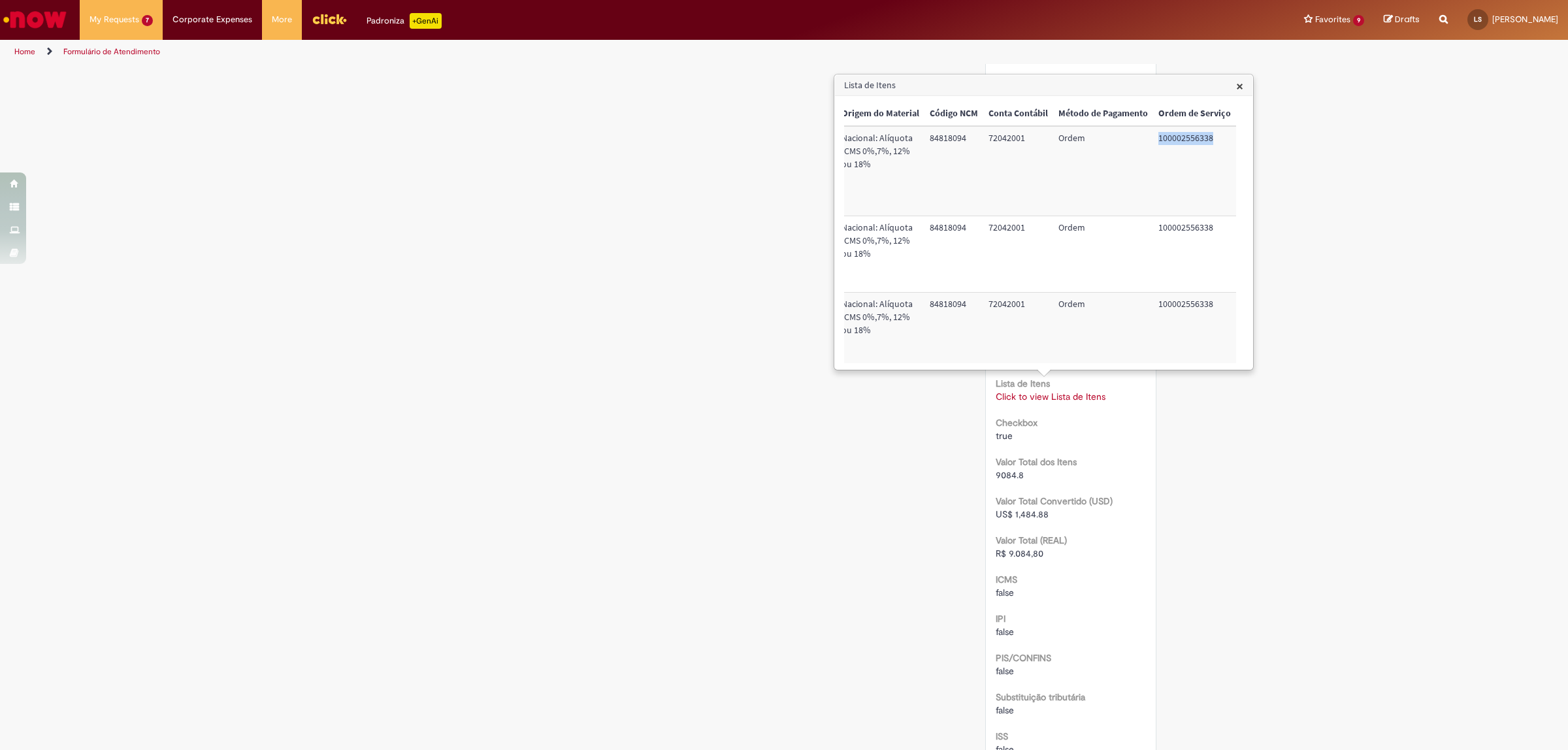
copy td "100002556338"
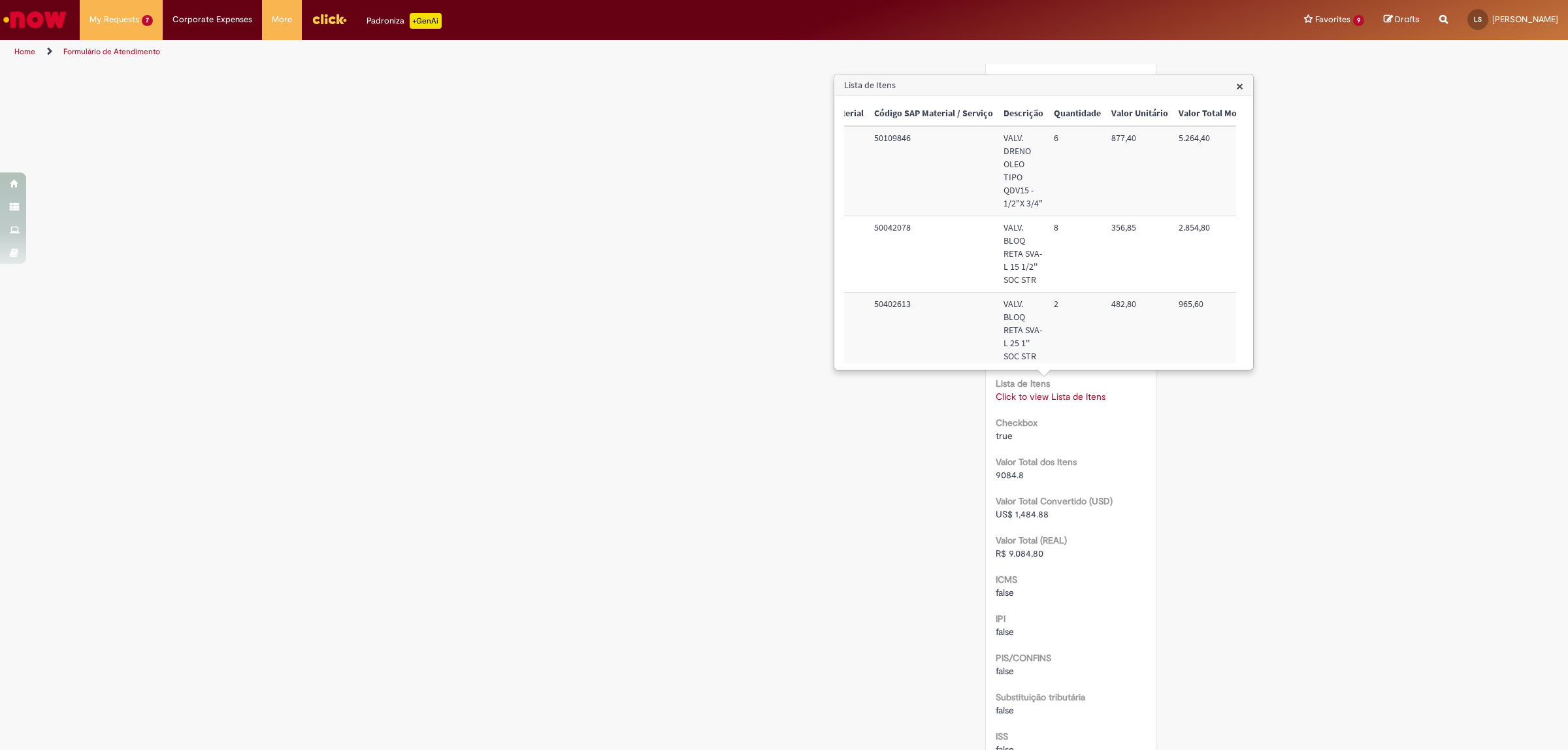
scroll to position [0, 0]
click at [684, 340] on div "Scan Barcode Waiting for Approval Waiting for Service In Progress Validation Co…" at bounding box center [784, 55] width 764 height 2103
click at [909, 458] on div "Scan Barcode Waiting for Approval Waiting for Service In Progress Validation Co…" at bounding box center [784, 55] width 764 height 2103
click at [584, 236] on div "Scan Barcode Waiting for Approval Waiting for Service In Progress Validation Co…" at bounding box center [784, 55] width 764 height 2103
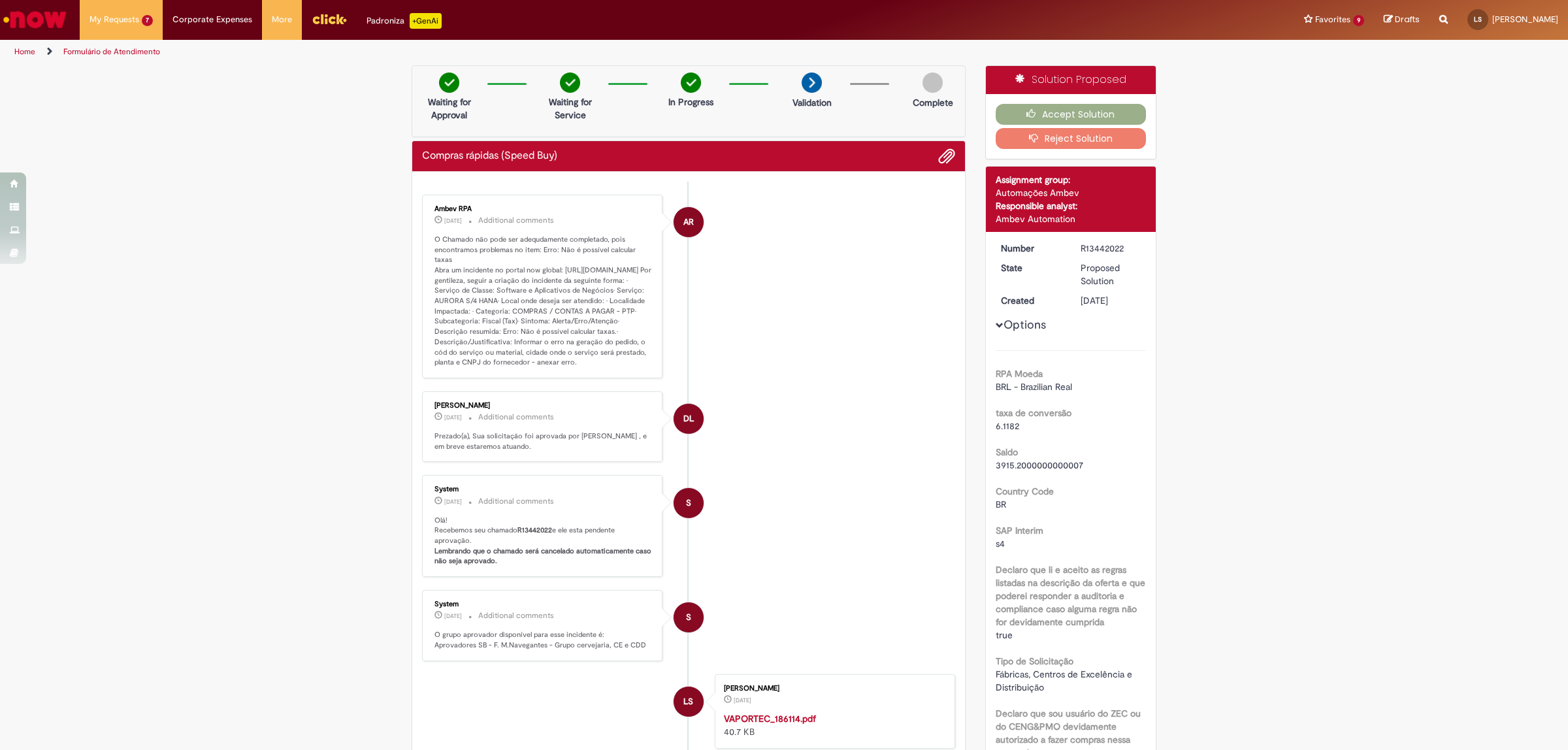
click at [618, 289] on p "O Chamado não pode ser adequdamente completado, pois encontramos problemas no i…" at bounding box center [543, 301] width 217 height 134
click at [618, 289] on p "O Chamado não pode ser adequdamente completado, pois encontramos problemas no i…" at bounding box center [537, 301] width 217 height 134
click at [625, 299] on p "O Chamado não pode ser adequdamente completado, pois encontramos problemas no i…" at bounding box center [537, 301] width 217 height 134
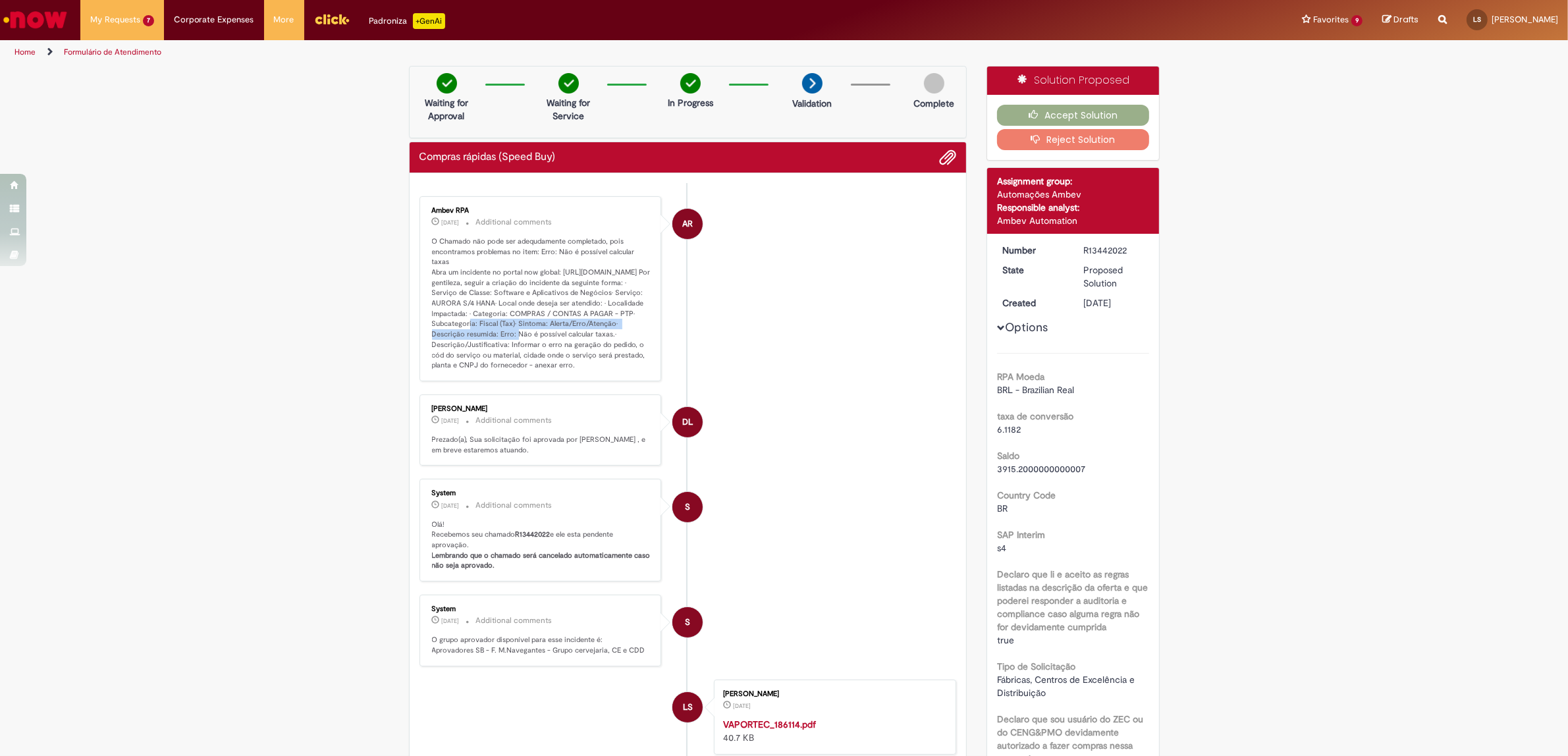
drag, startPoint x: 575, startPoint y: 324, endPoint x: 619, endPoint y: 330, distance: 44.4
click at [619, 330] on p "O Chamado não pode ser adequdamente completado, pois encontramos problemas no i…" at bounding box center [542, 303] width 219 height 135
click at [747, 352] on li "AR Ambev RPA [DATE][DATE][DATE] Additional comments" at bounding box center [688, 288] width 537 height 185
click at [1104, 245] on div "R13442022" at bounding box center [1114, 250] width 61 height 13
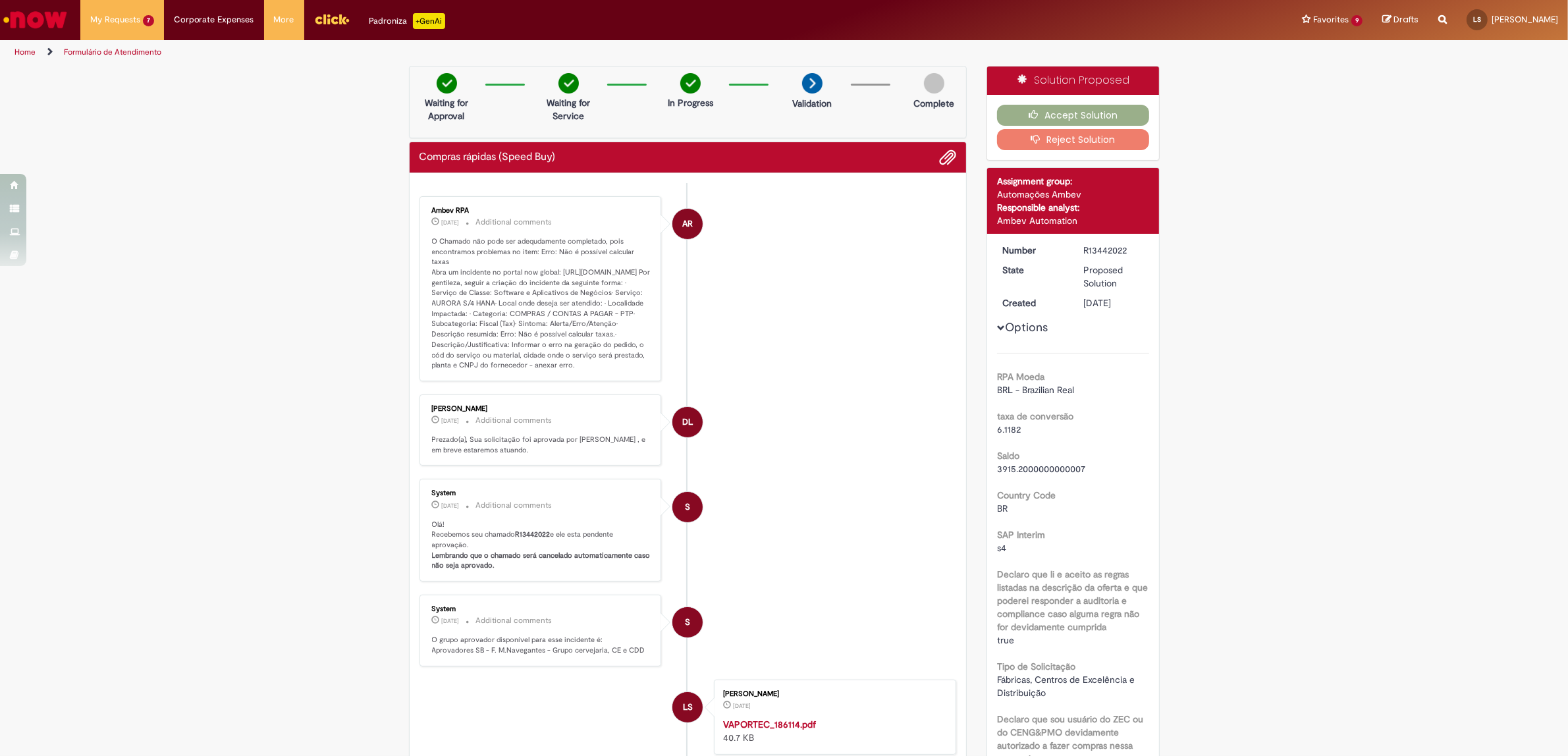
click at [1104, 245] on div "R13442022" at bounding box center [1114, 250] width 61 height 13
copy div "R13442022"
click at [182, 75] on span "Compras rápidas (Speed Buy)" at bounding box center [142, 70] width 95 height 10
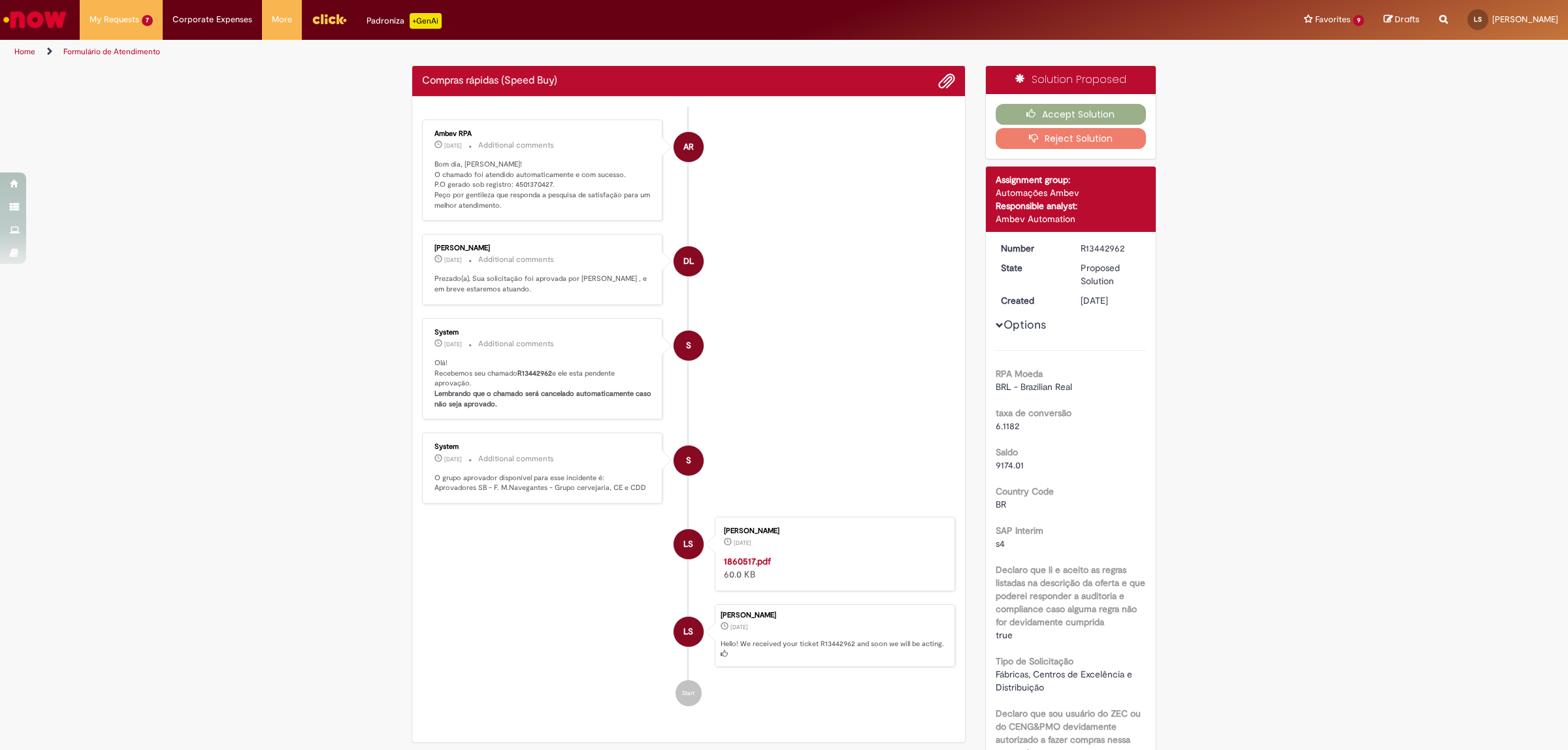
scroll to position [82, 0]
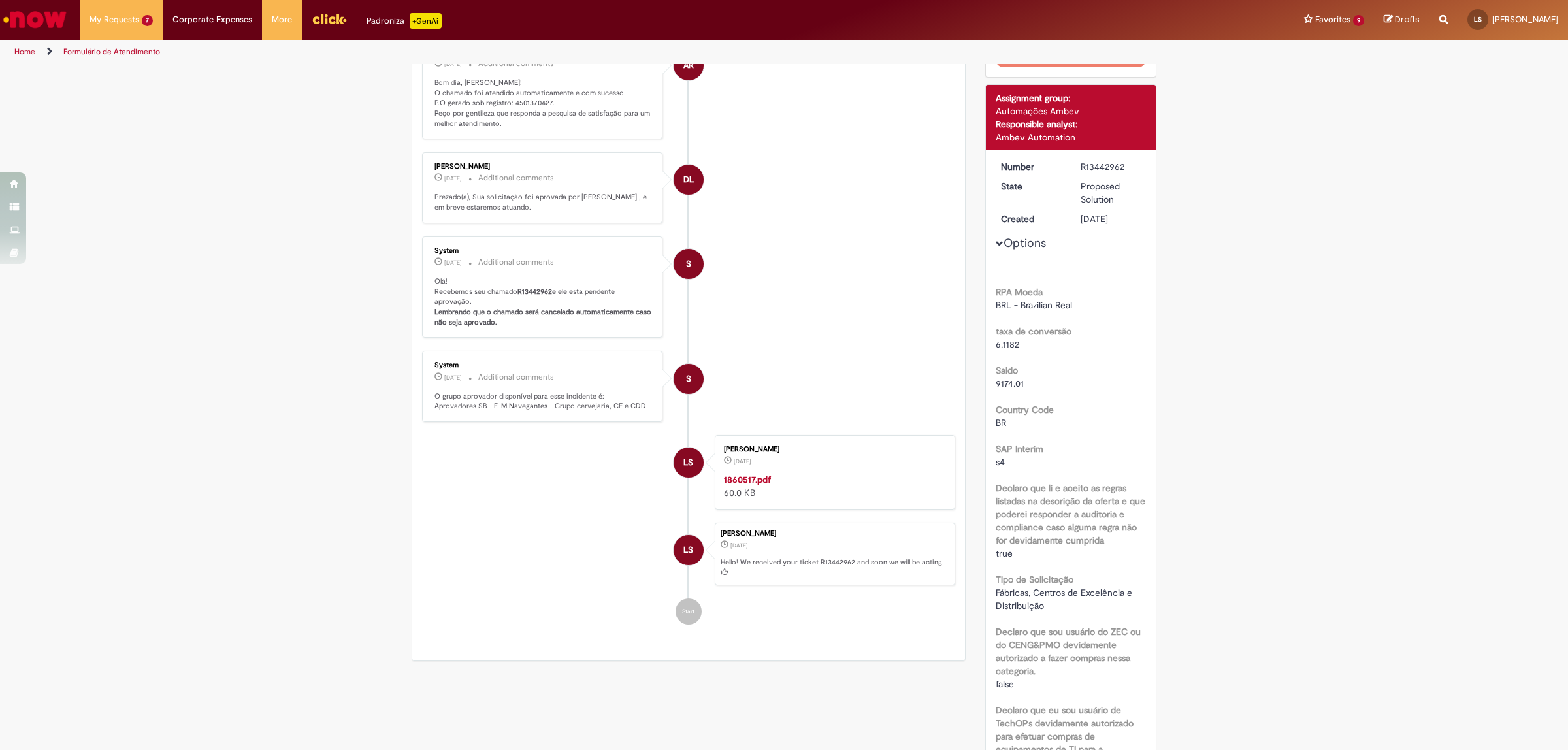
click at [534, 102] on p "Bom dia, [PERSON_NAME]! O chamado foi atendido automaticamente e com sucesso. P…" at bounding box center [543, 103] width 217 height 52
copy p "4501370427"
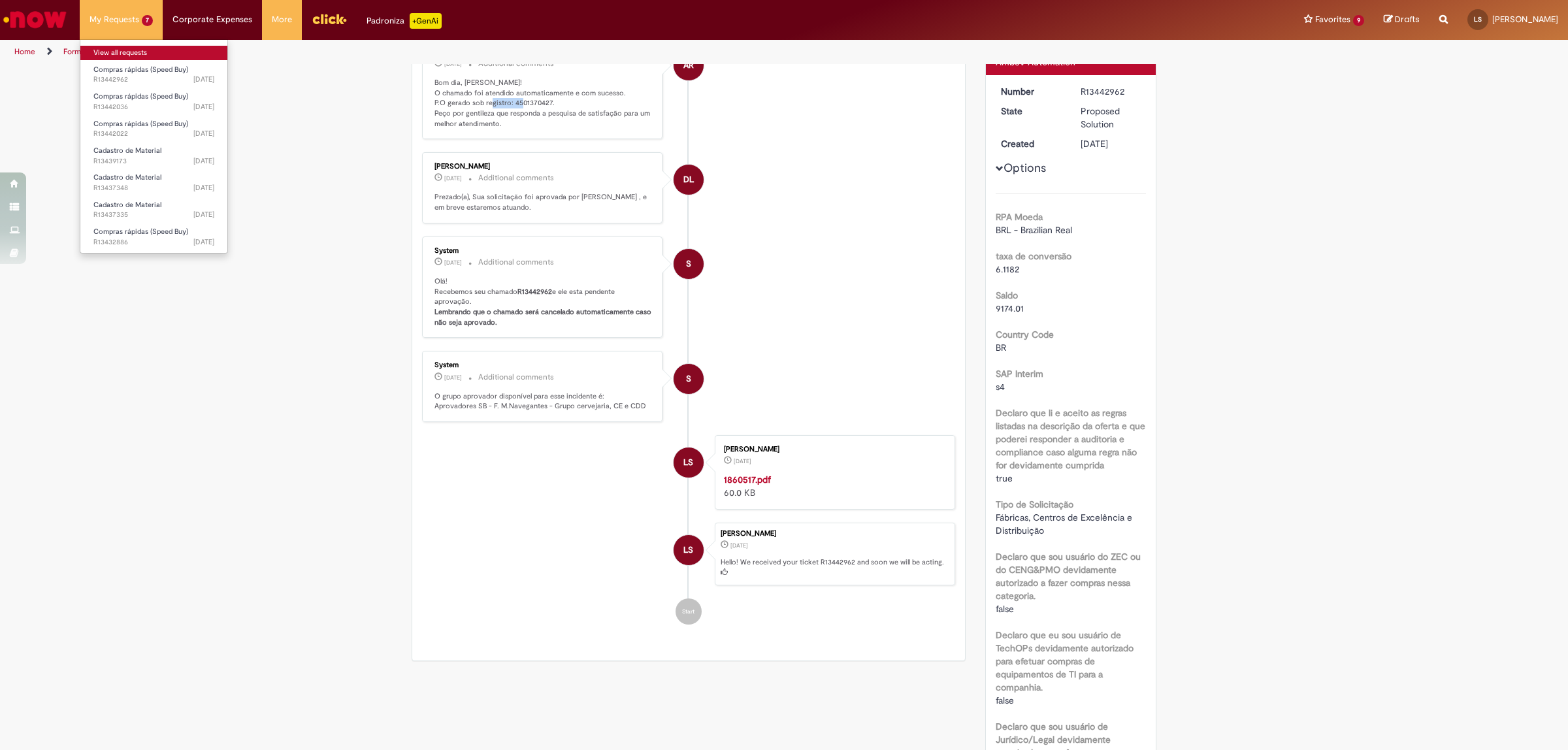
click at [151, 49] on link "View all requests" at bounding box center [153, 53] width 147 height 14
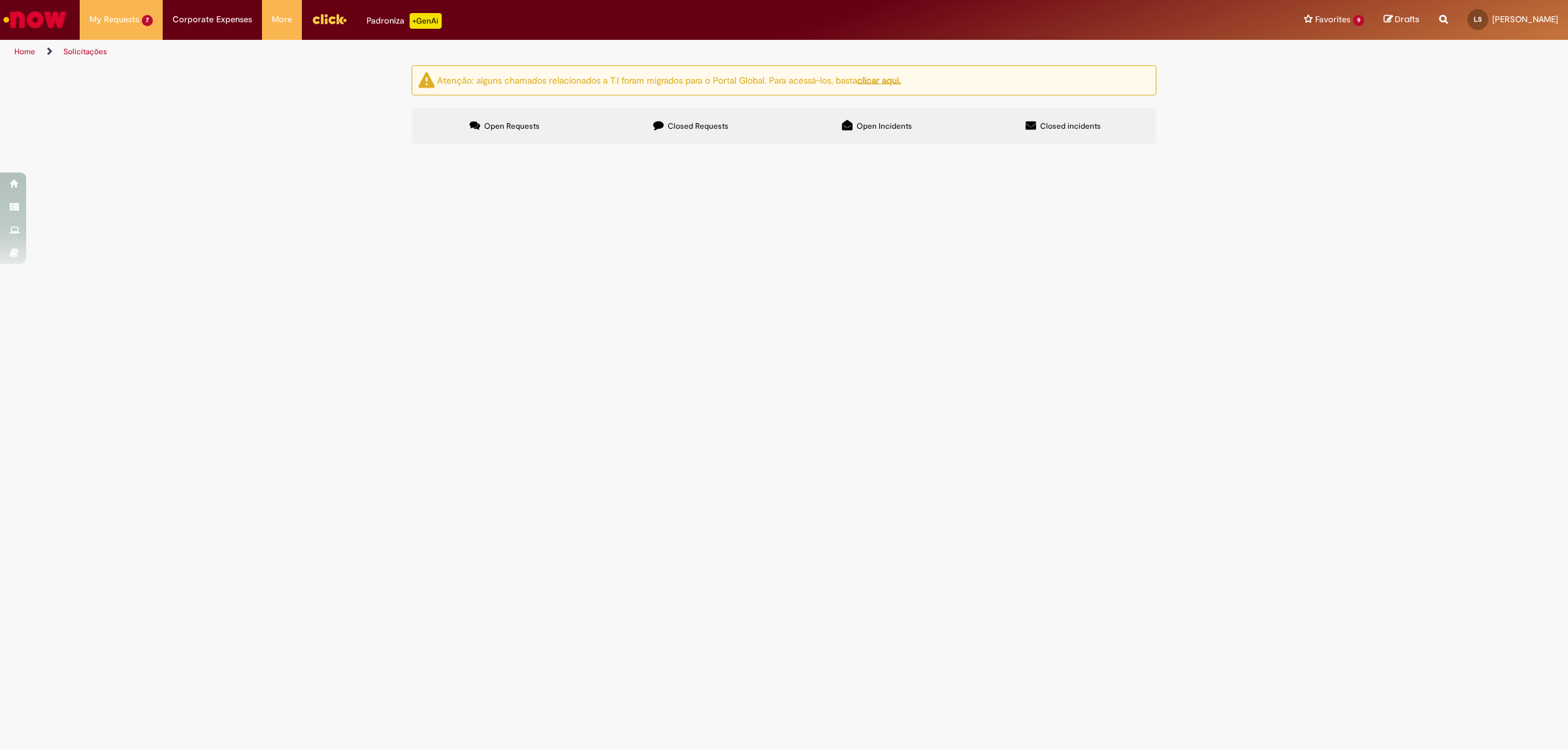
click at [688, 125] on span "Closed Requests" at bounding box center [698, 126] width 61 height 11
click at [0, 0] on input "Search" at bounding box center [0, 0] width 0 height 0
type input "********"
click at [0, 0] on button "Search" at bounding box center [0, 0] width 0 height 0
click at [0, 0] on span "Termopares caldeiras" at bounding box center [0, 0] width 0 height 0
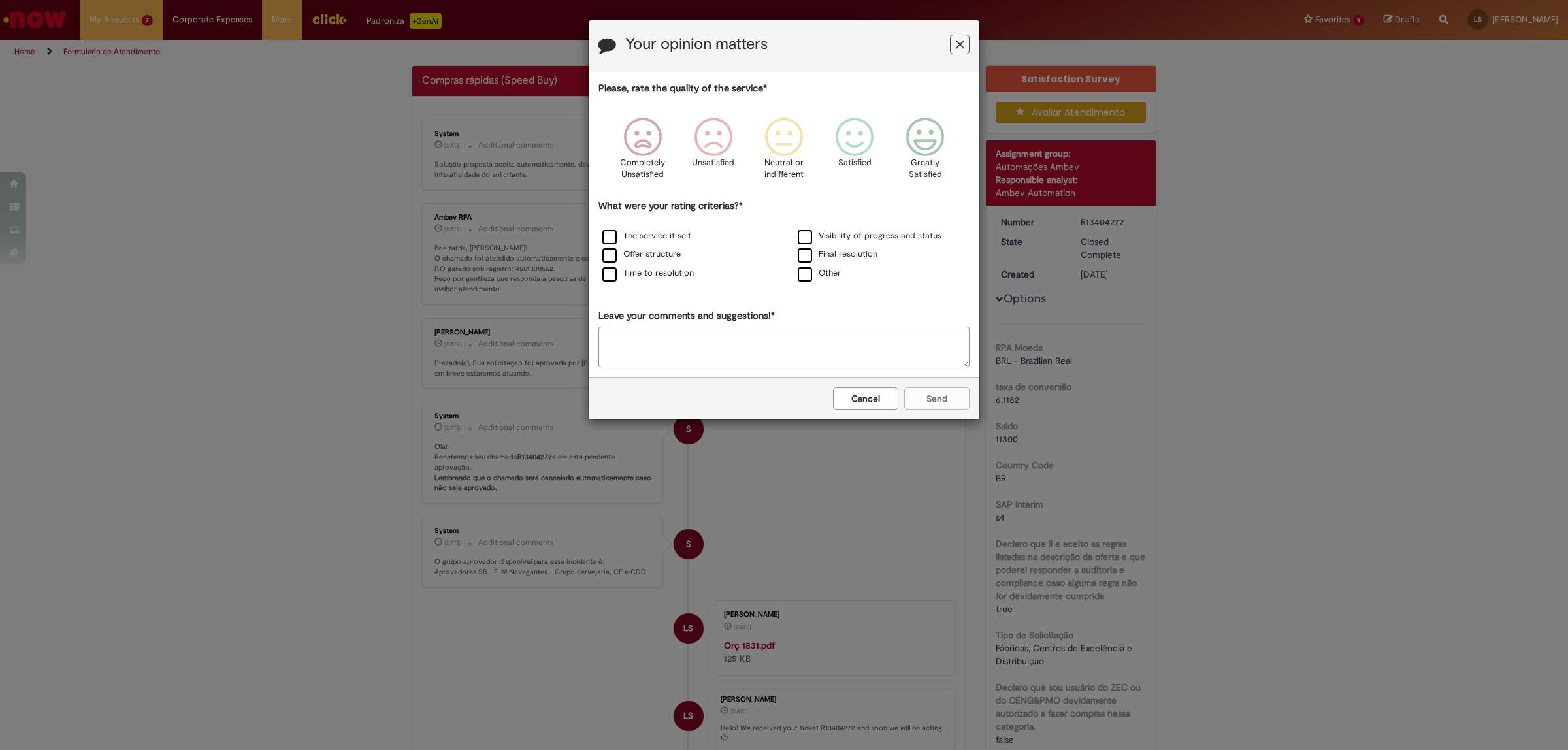
click at [872, 403] on button "Cancel" at bounding box center [865, 398] width 65 height 22
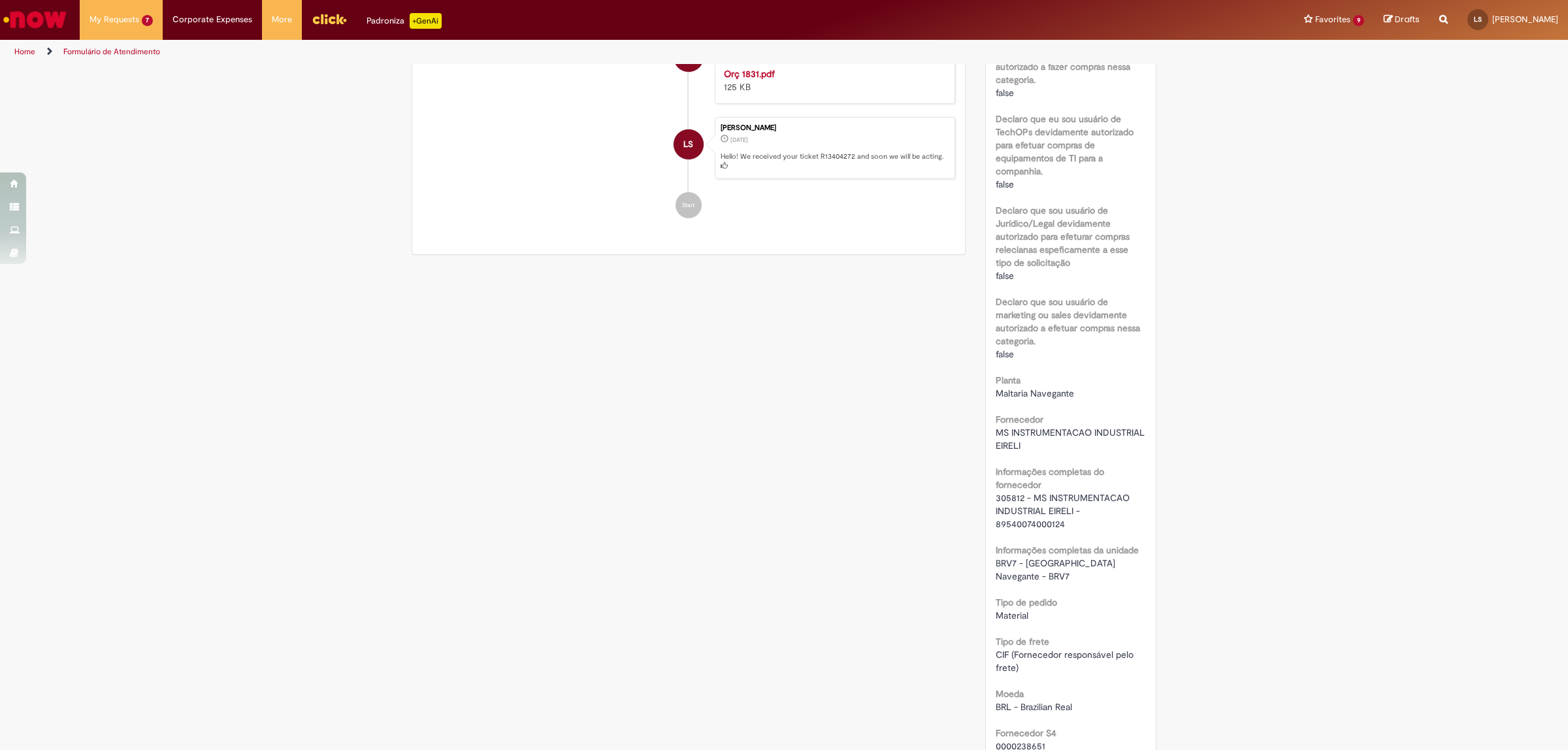
scroll to position [1055, 0]
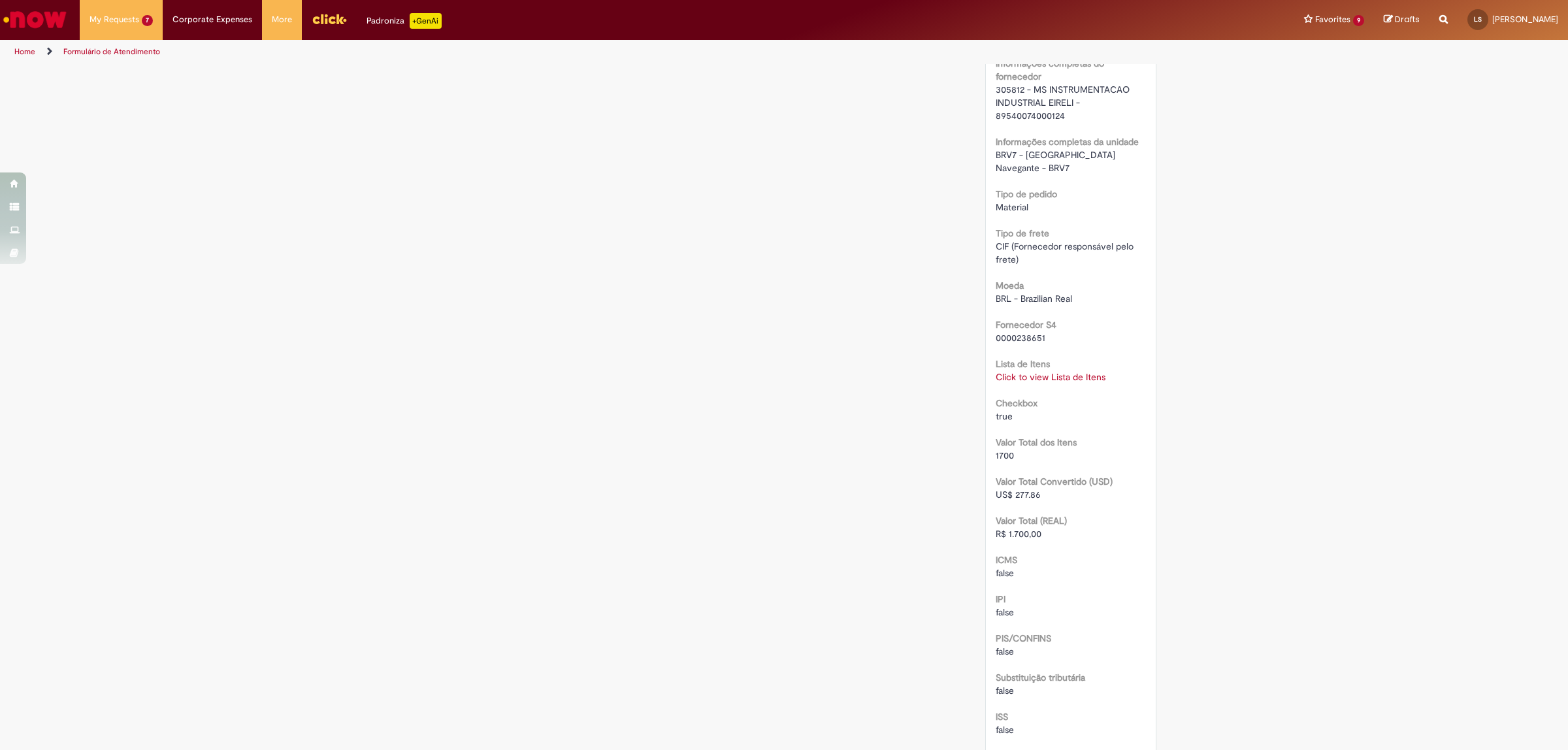
click at [1049, 371] on link "Click to view Lista de Itens" at bounding box center [1049, 376] width 110 height 12
click at [902, 379] on div "Scan Barcode Waiting for Approval Waiting for Service In Progress Validation Co…" at bounding box center [784, 42] width 764 height 2064
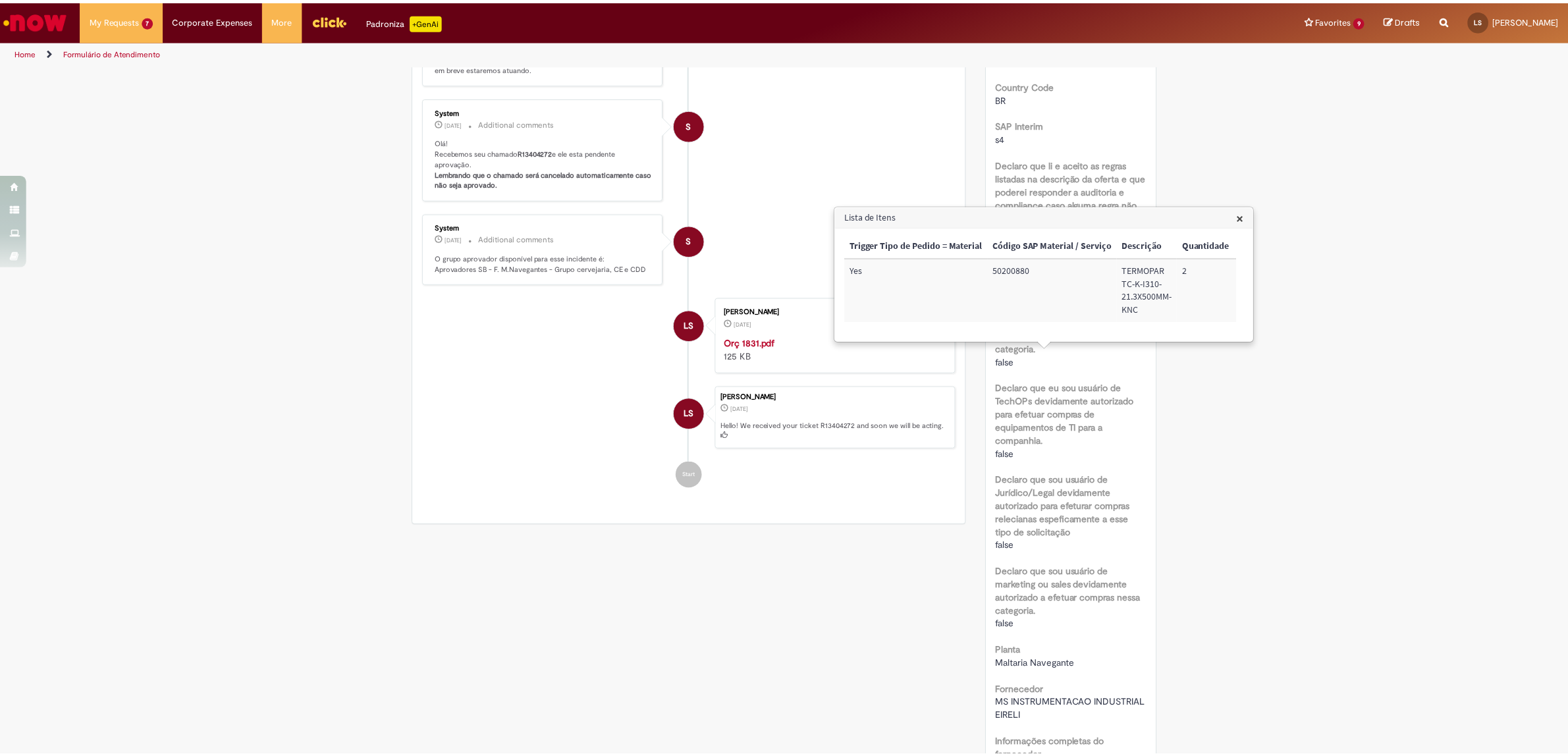
scroll to position [0, 0]
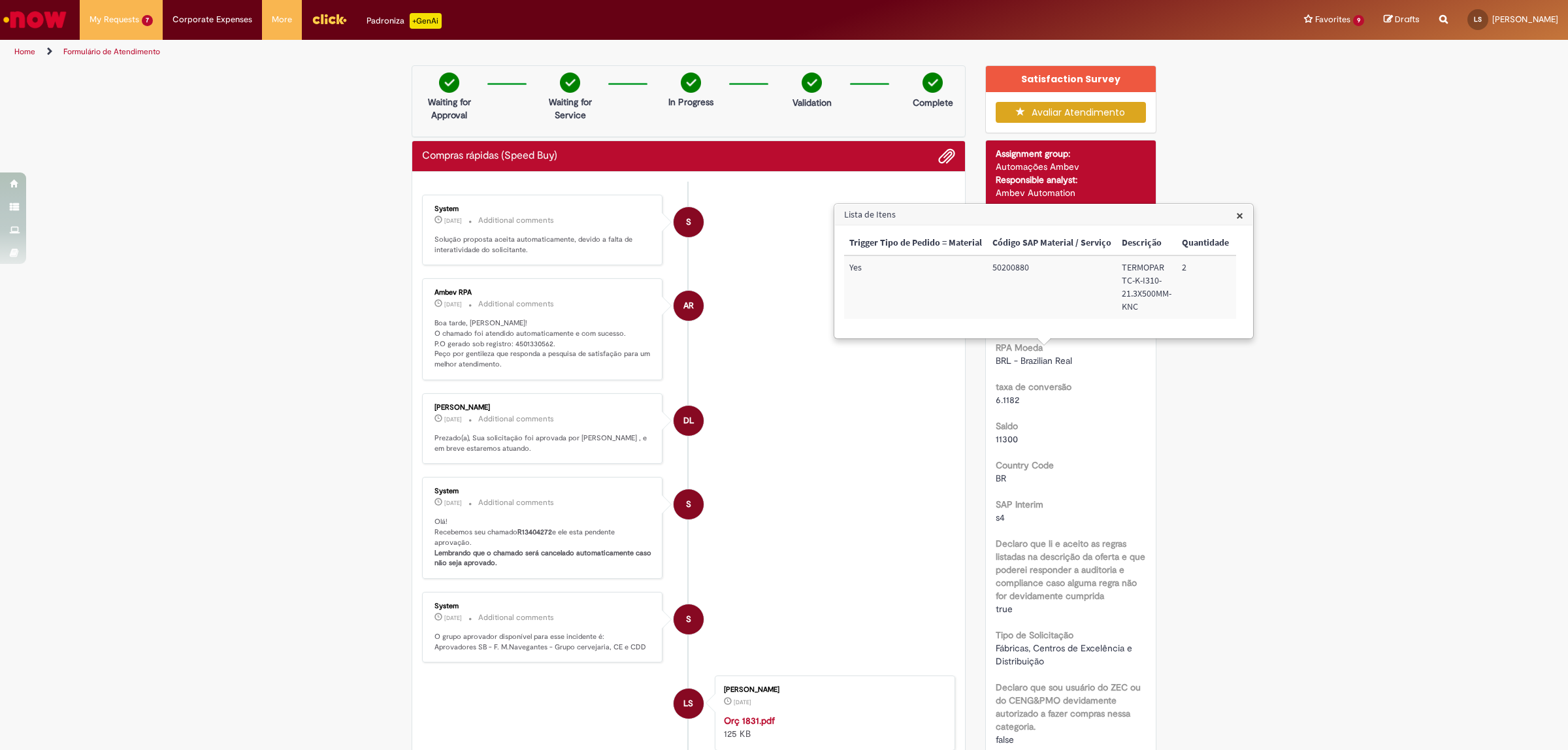
click at [809, 377] on li "AR Ambev RPA [DATE][DATE][DATE] Additional comments Boa tarde, [PERSON_NAME]! O…" at bounding box center [689, 329] width 533 height 102
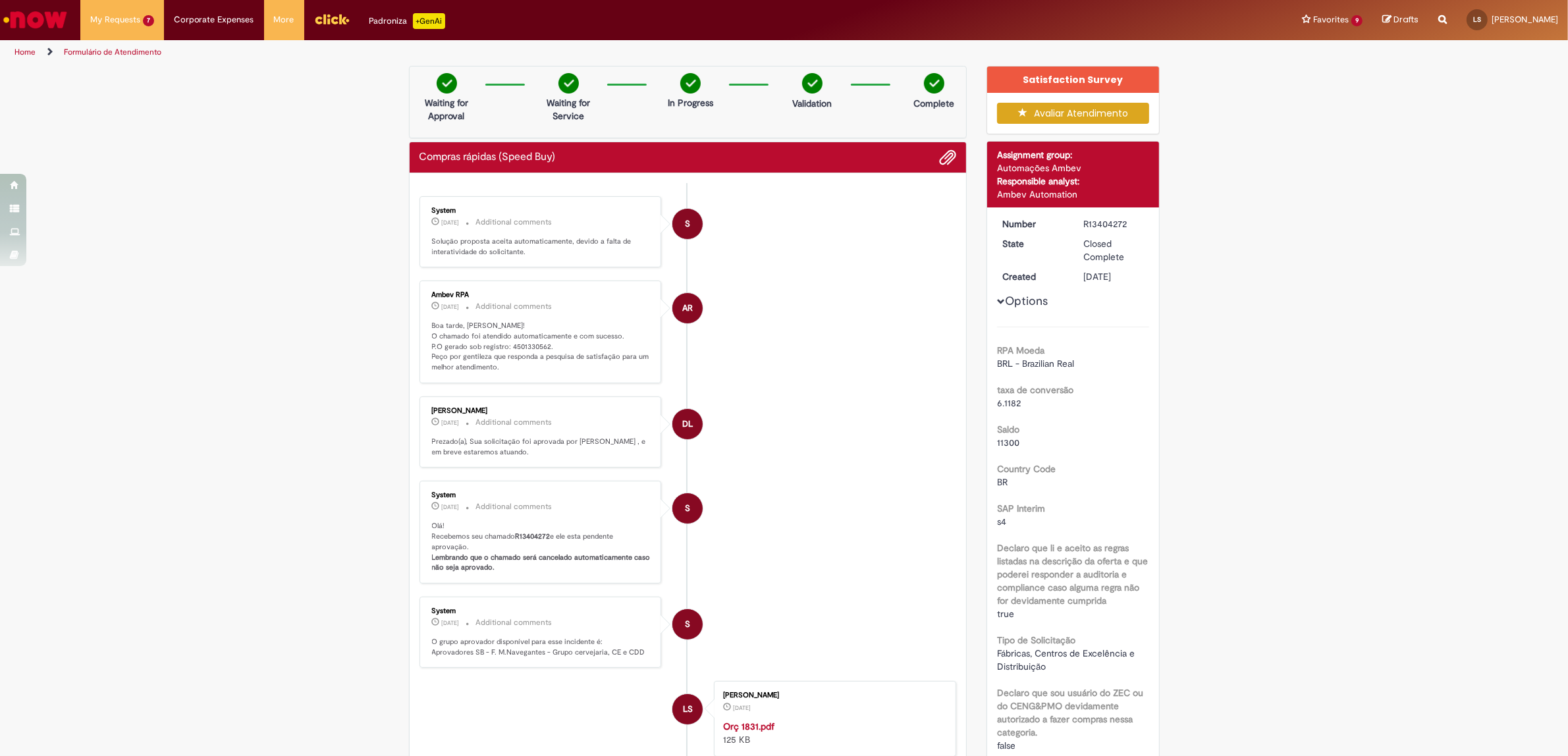
click at [763, 354] on li "AR Ambev RPA [DATE][DATE][DATE] Additional comments Boa tarde, [PERSON_NAME]! O…" at bounding box center [688, 331] width 537 height 102
